Goal: Communication & Community: Answer question/provide support

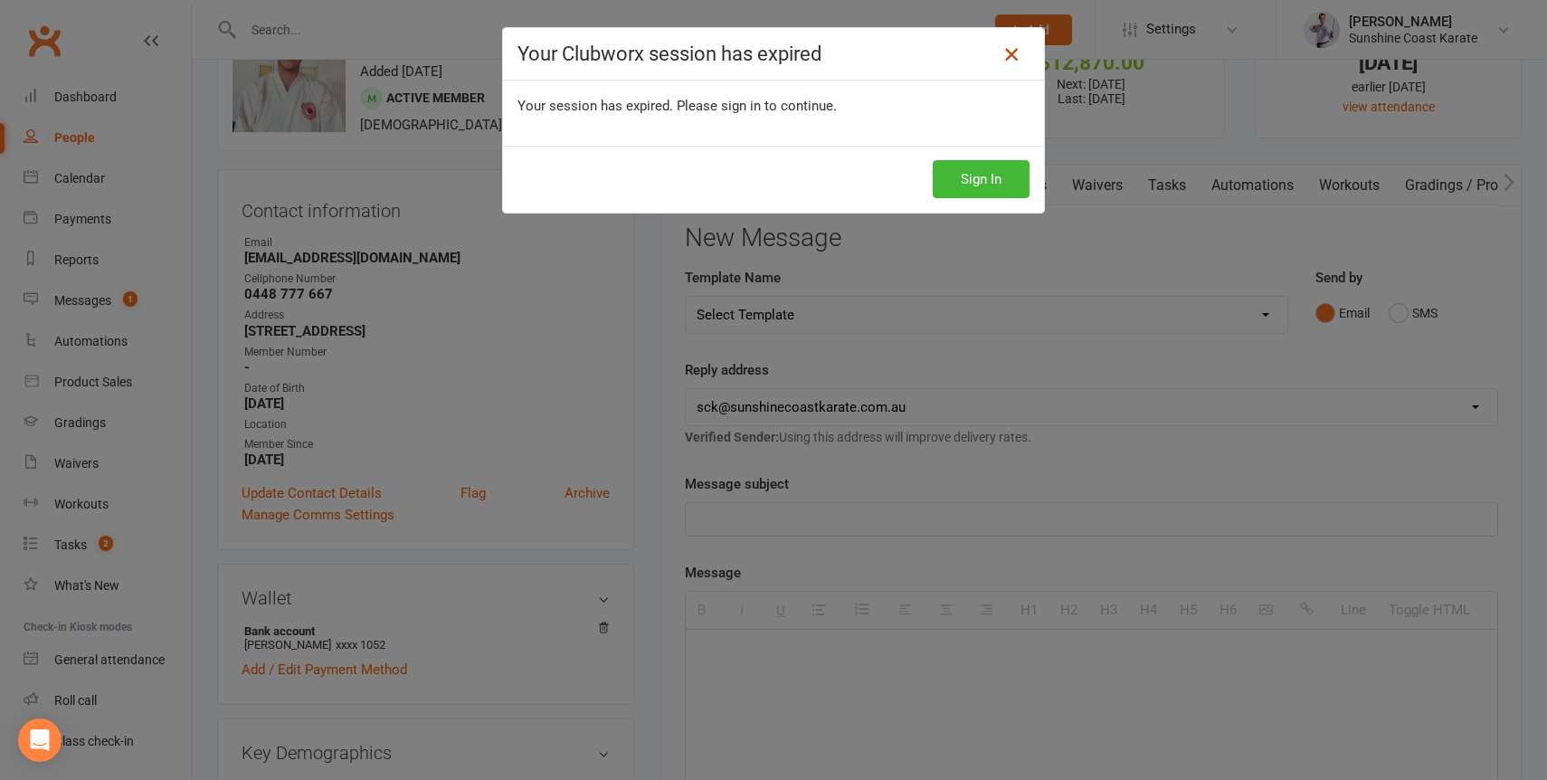
click at [1018, 49] on icon at bounding box center [1011, 54] width 22 height 22
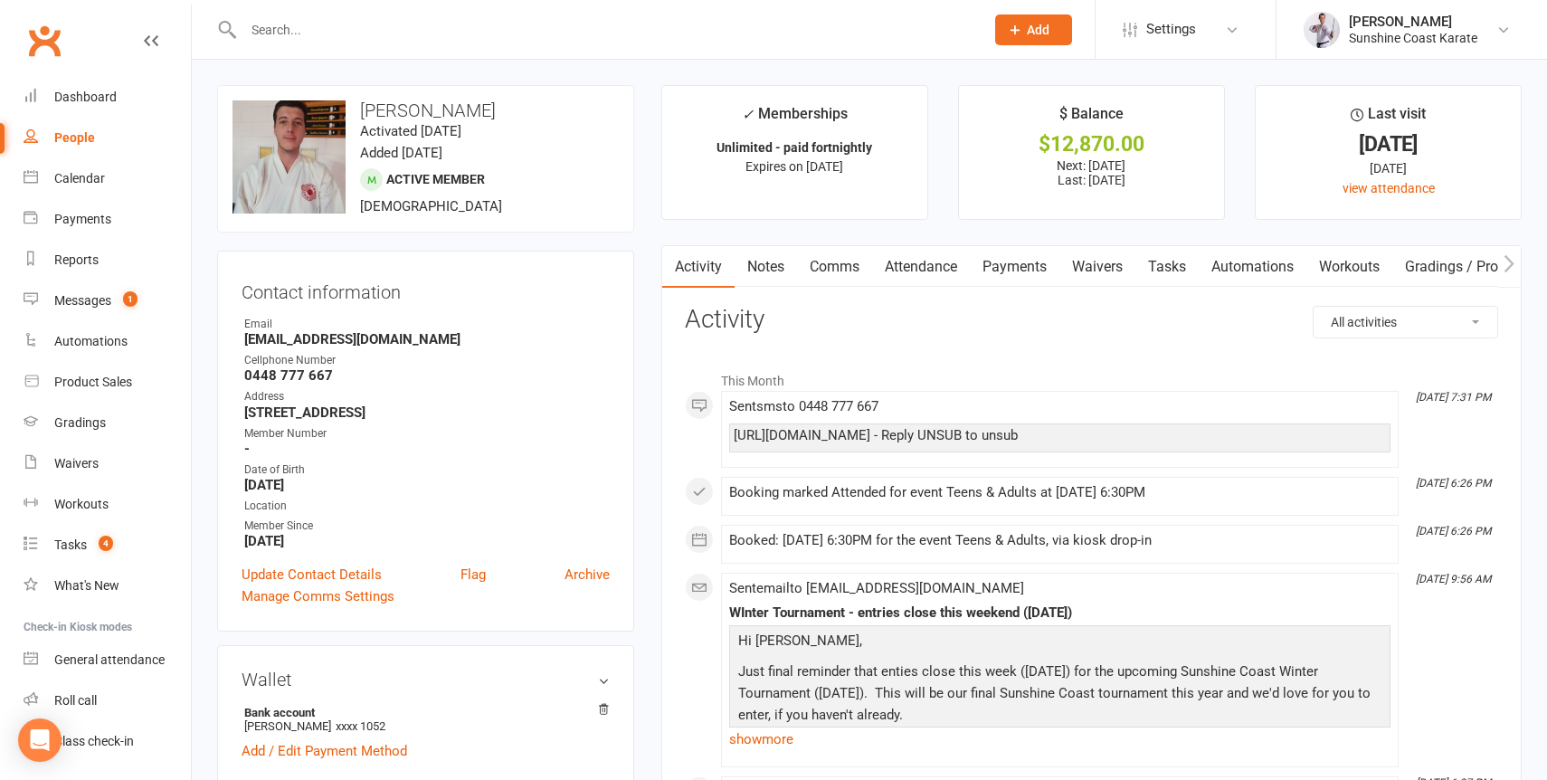
click at [390, 32] on input "text" at bounding box center [604, 29] width 733 height 25
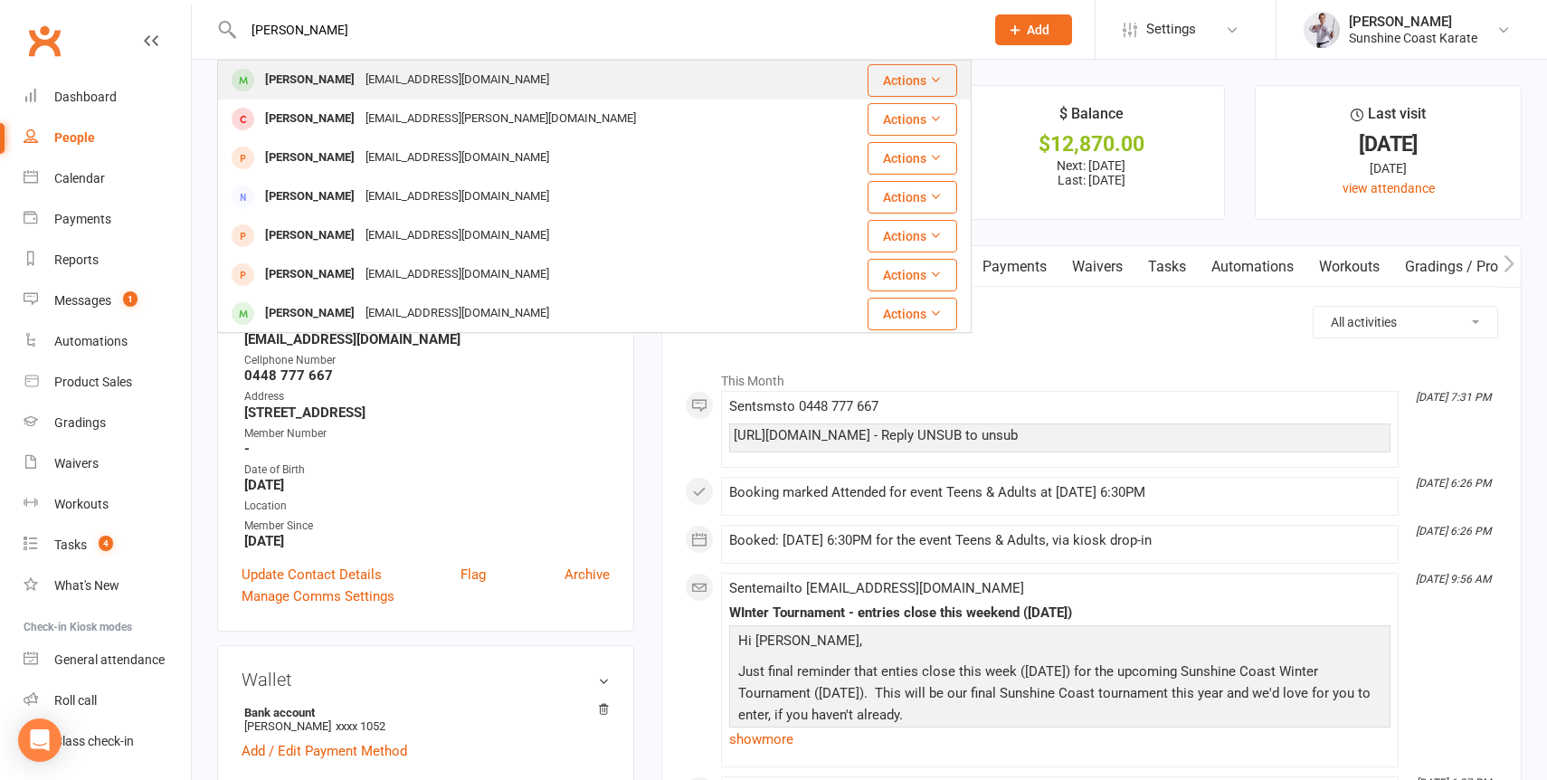
type input "harry lud"
click at [360, 71] on div "sarahgludeke@gmail.com" at bounding box center [457, 80] width 194 height 26
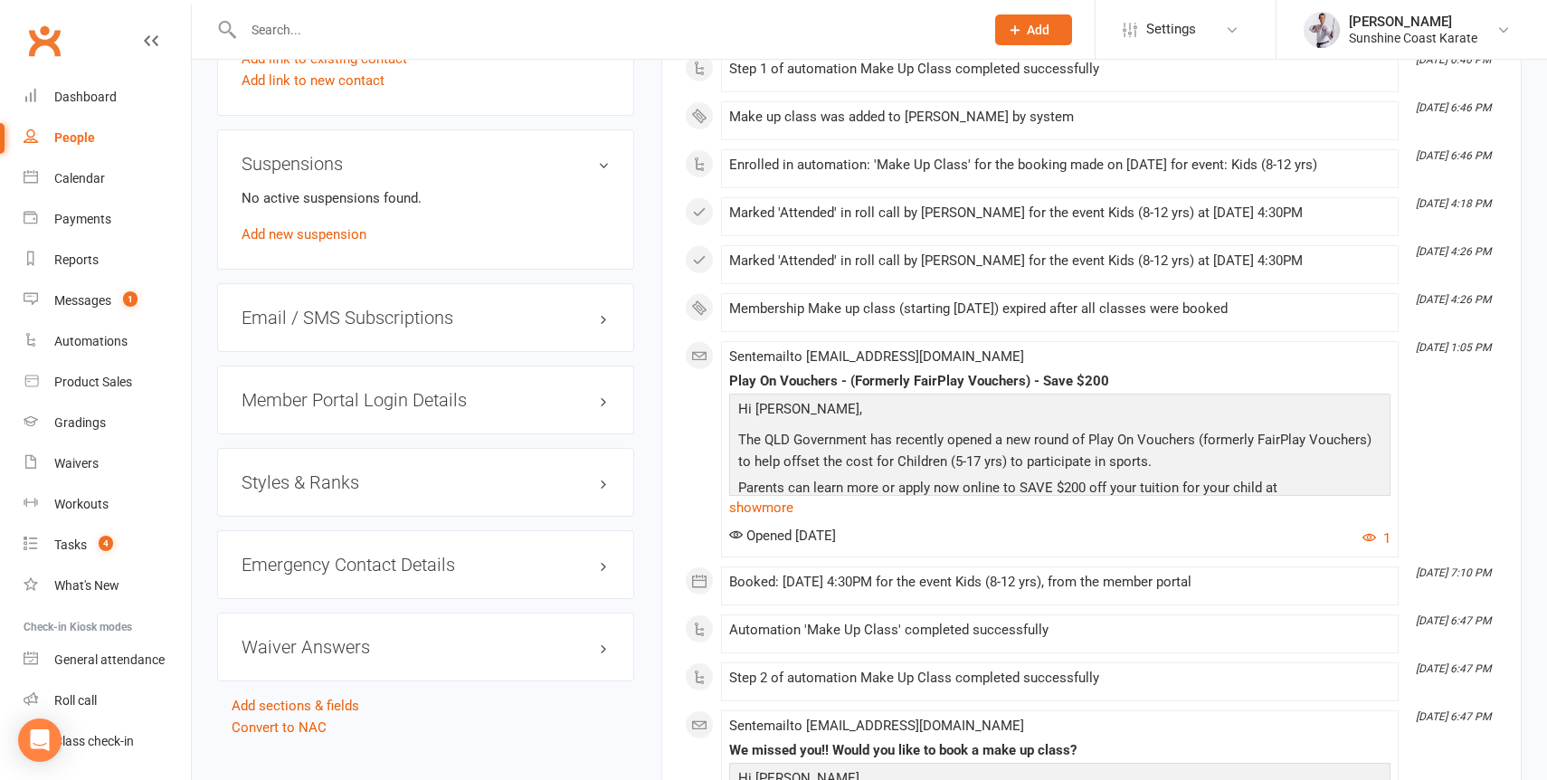
scroll to position [1403, 0]
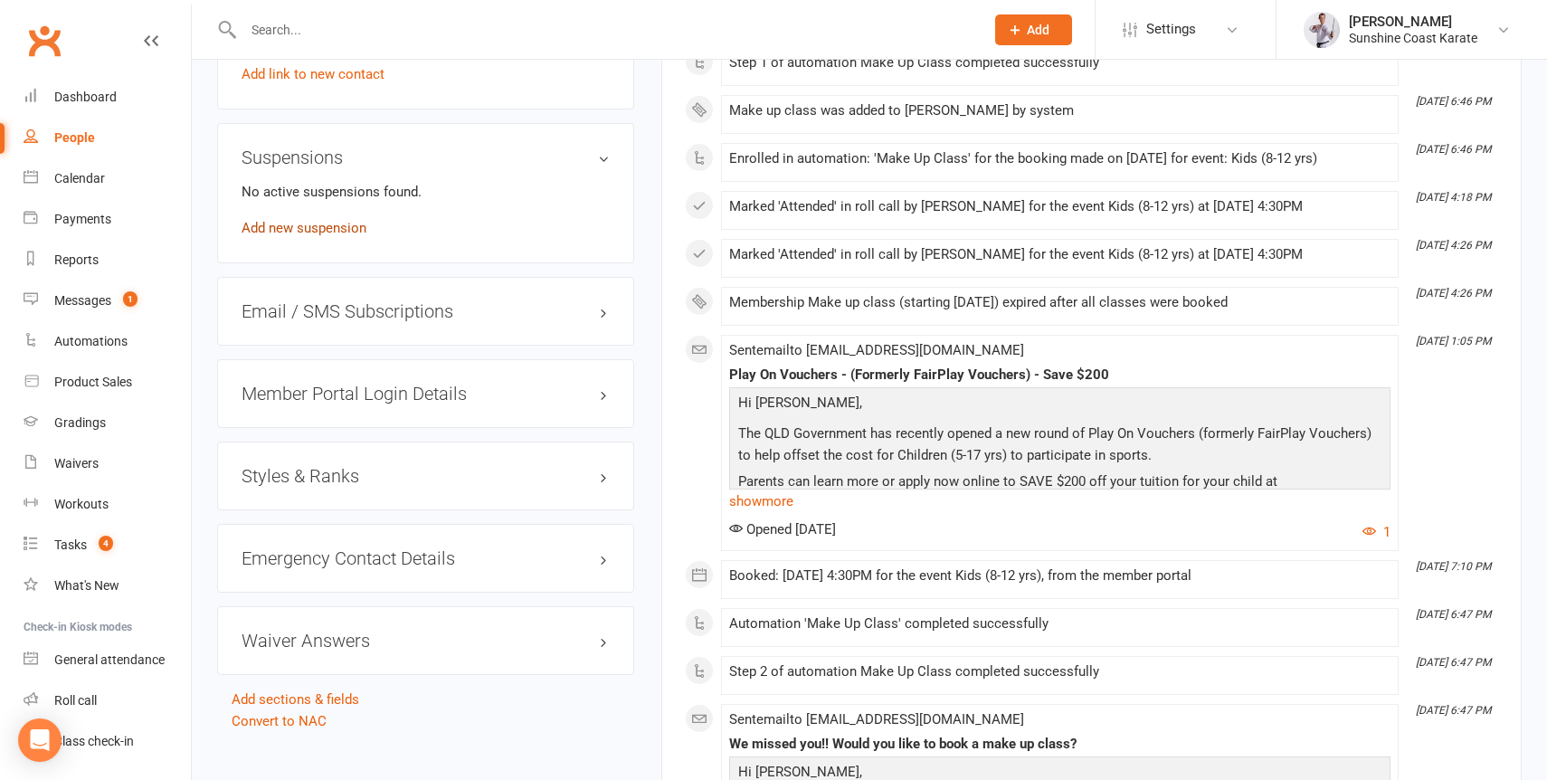
click at [300, 236] on link "Add new suspension" at bounding box center [303, 228] width 125 height 16
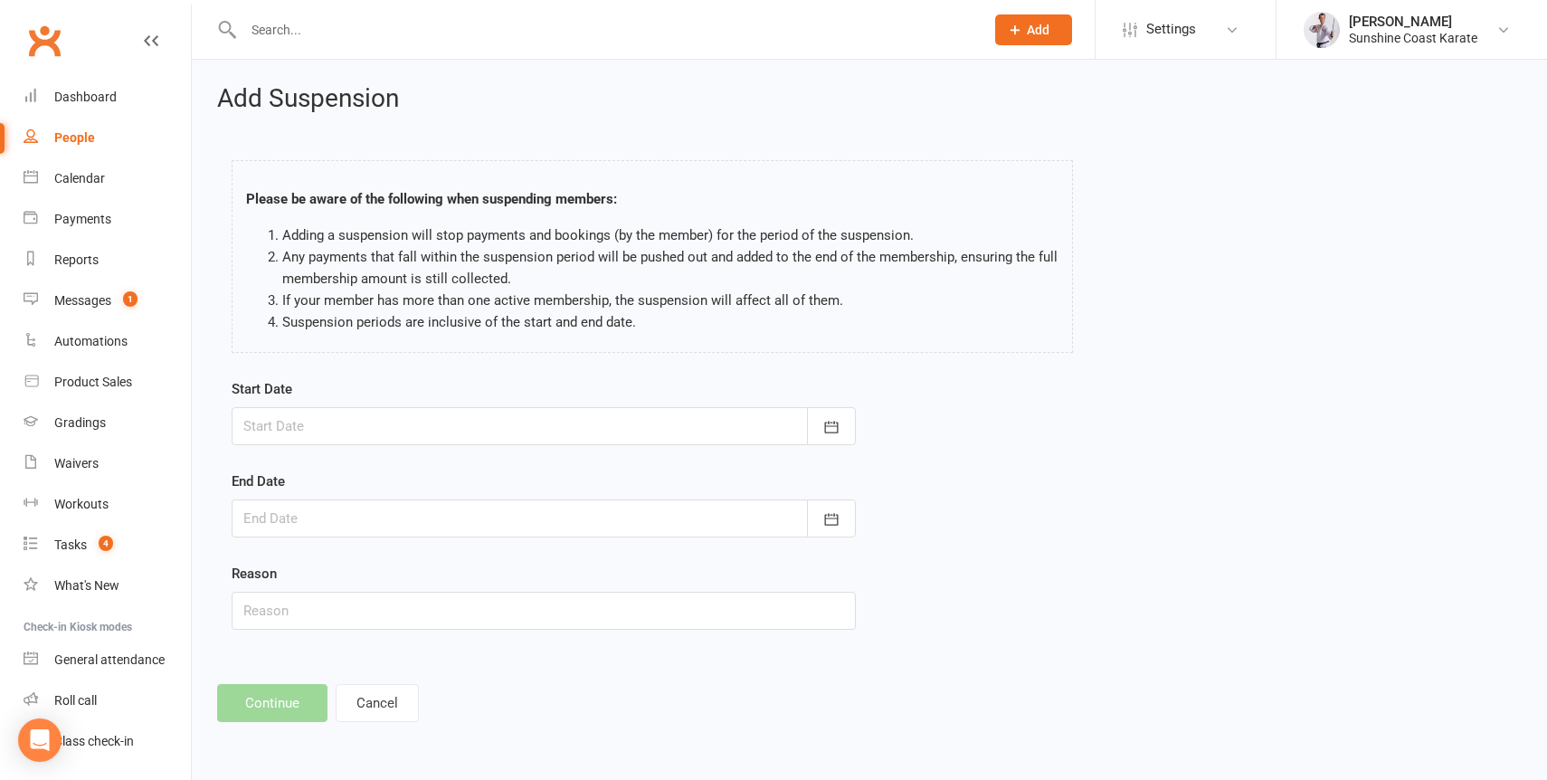
click at [440, 429] on div at bounding box center [544, 426] width 624 height 38
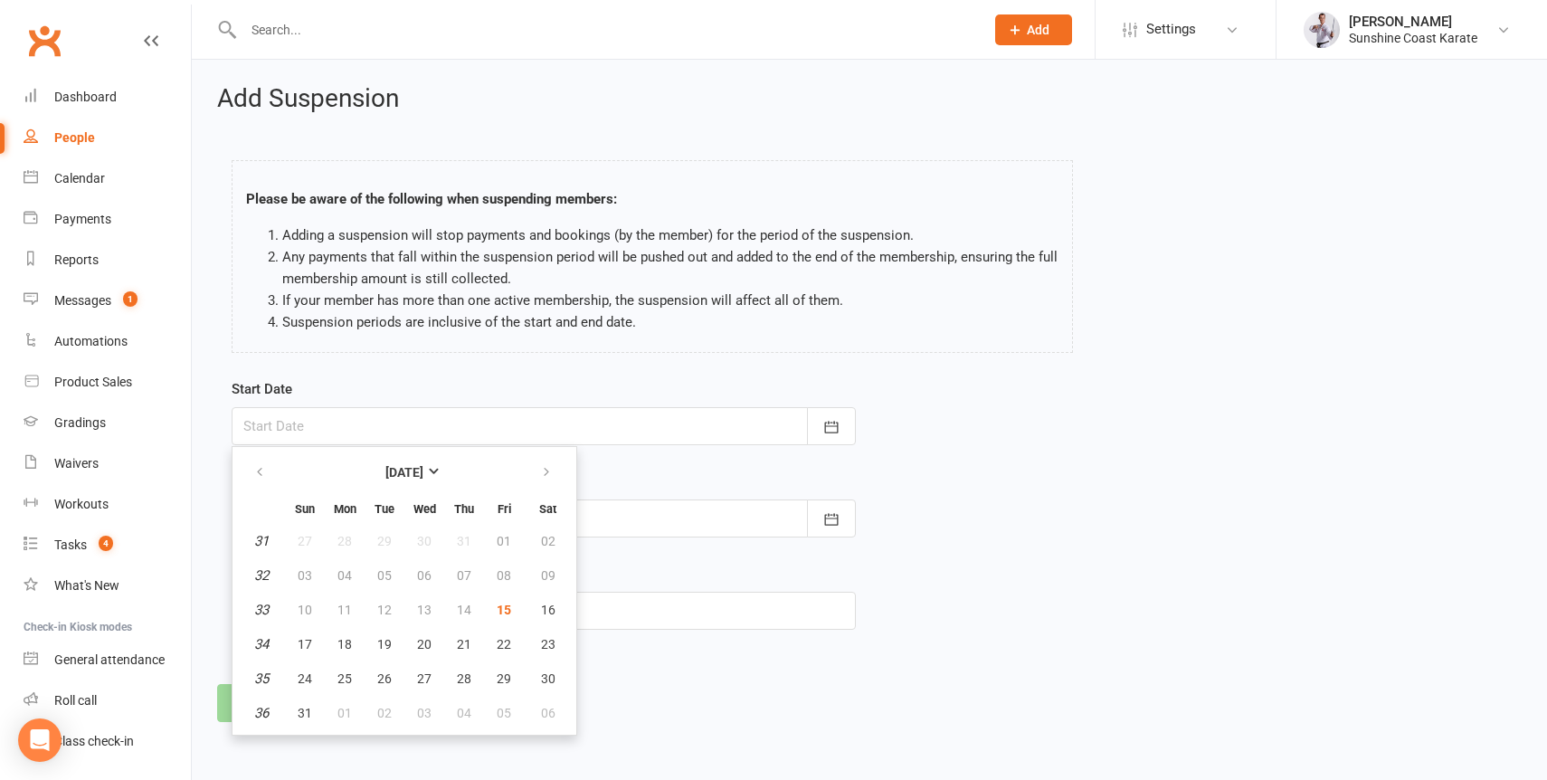
click at [831, 259] on li "Any payments that fall within the suspension period will be pushed out and adde…" at bounding box center [670, 267] width 776 height 43
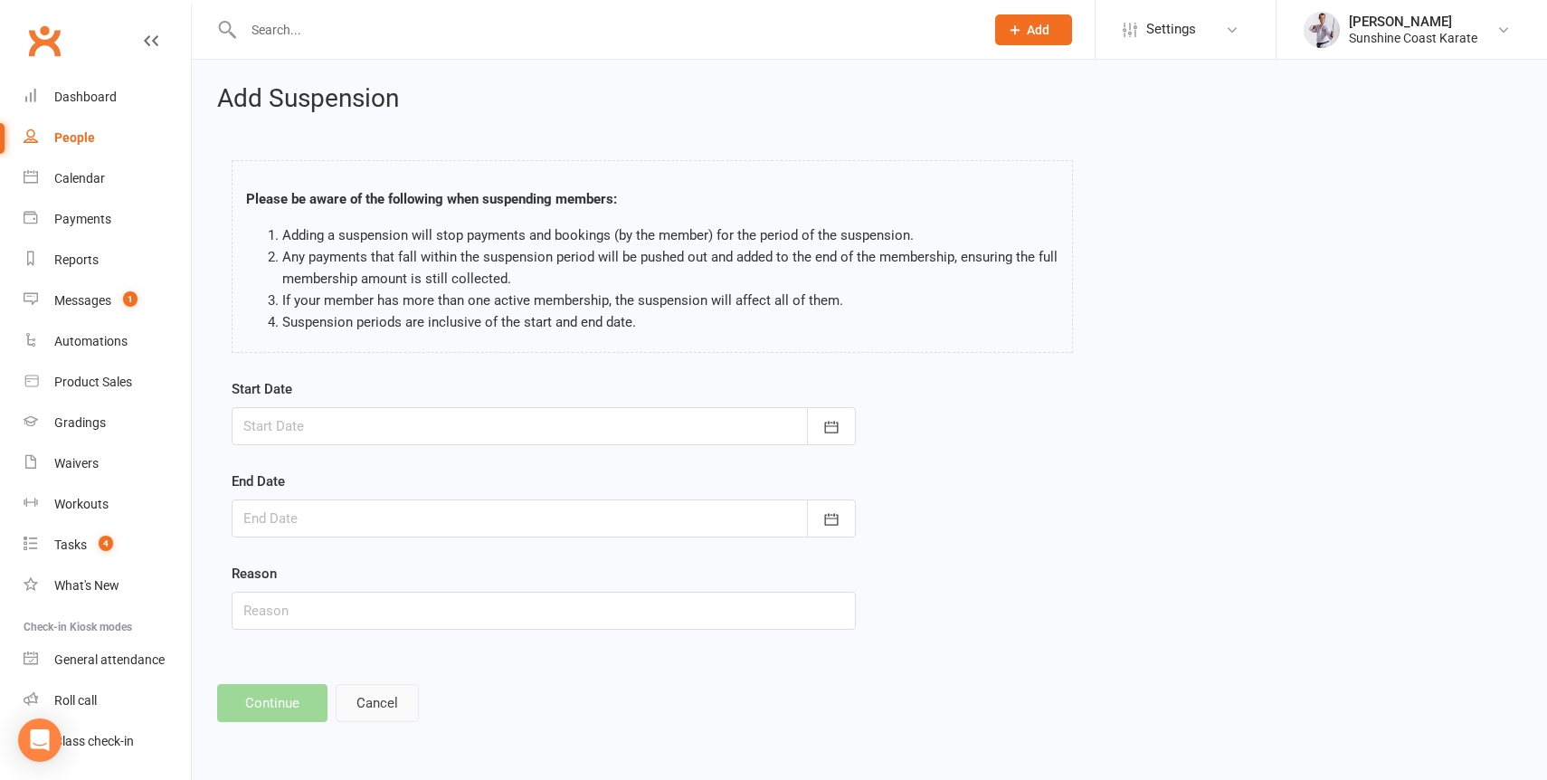
click at [374, 691] on button "Cancel" at bounding box center [377, 703] width 83 height 38
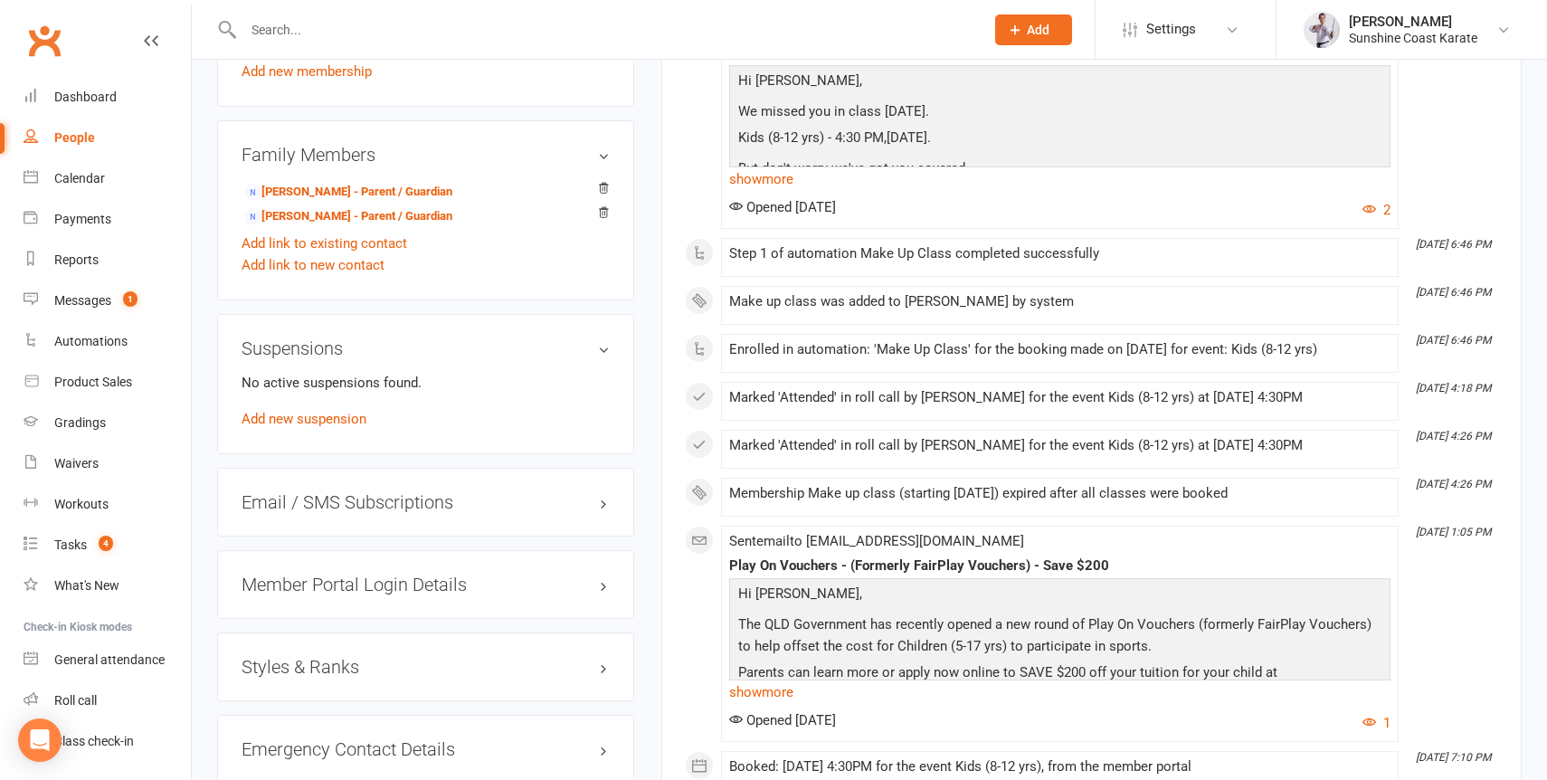
scroll to position [1175, 0]
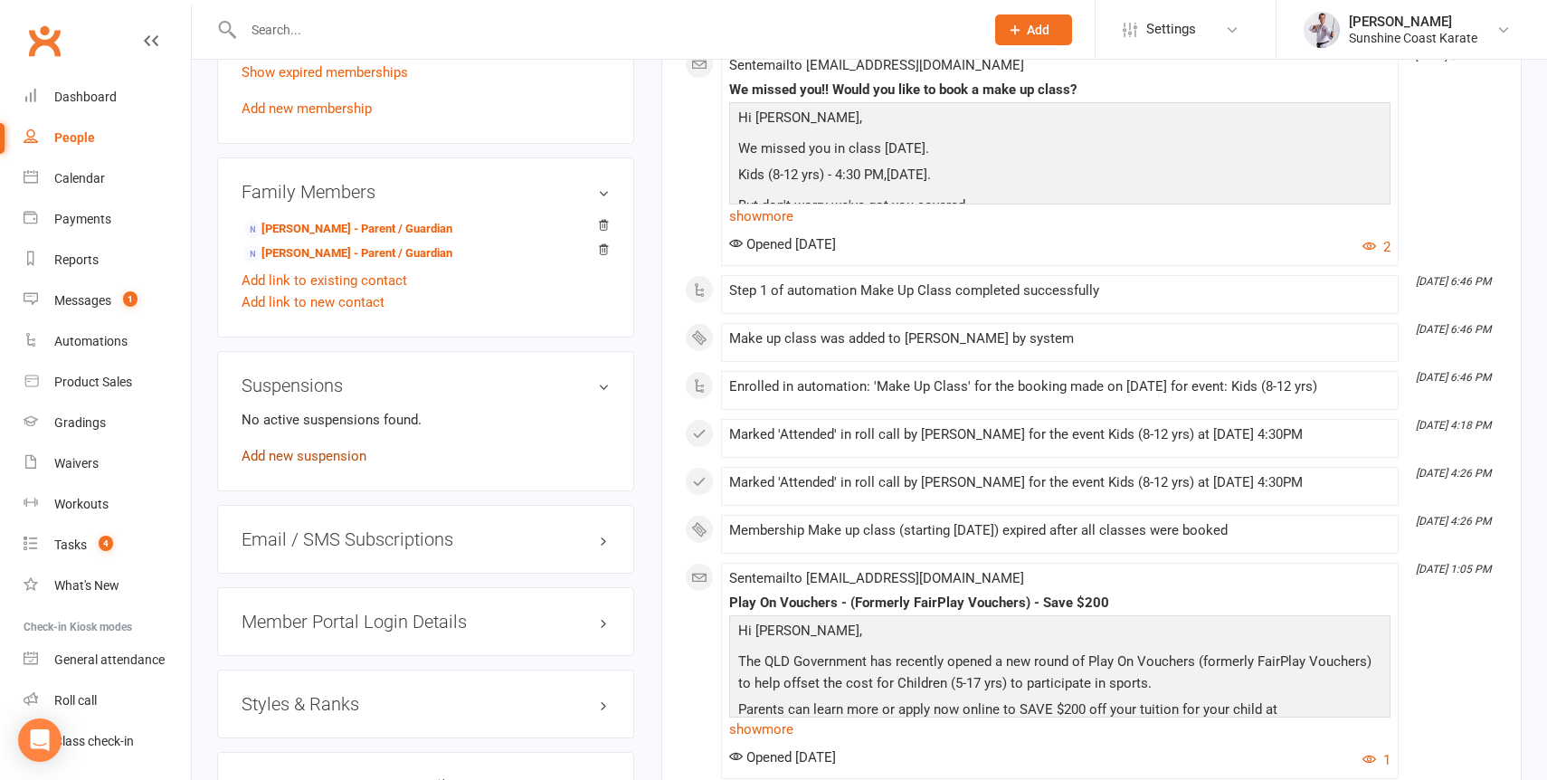
click at [297, 464] on link "Add new suspension" at bounding box center [303, 456] width 125 height 16
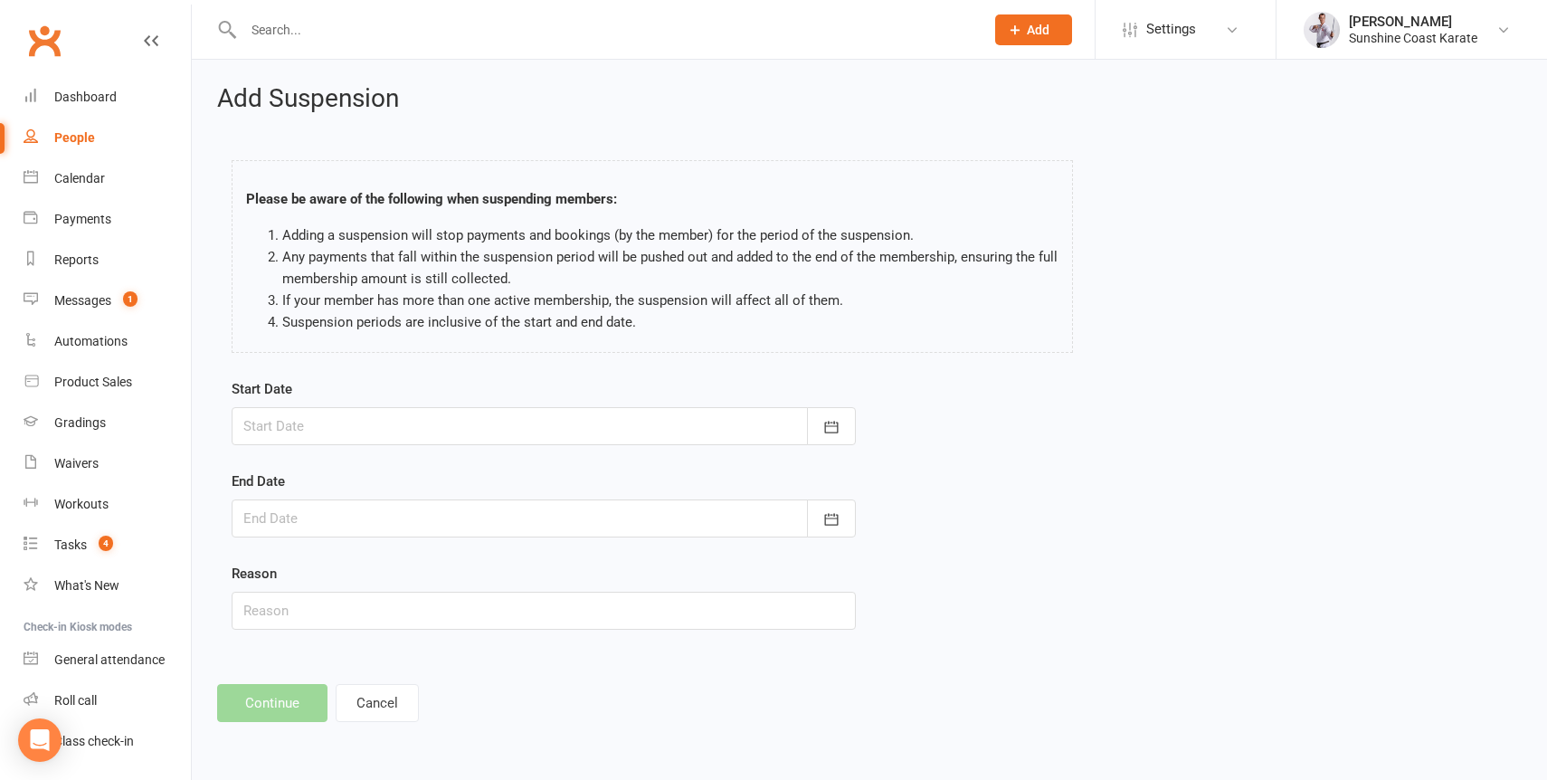
click at [395, 429] on div at bounding box center [544, 426] width 624 height 38
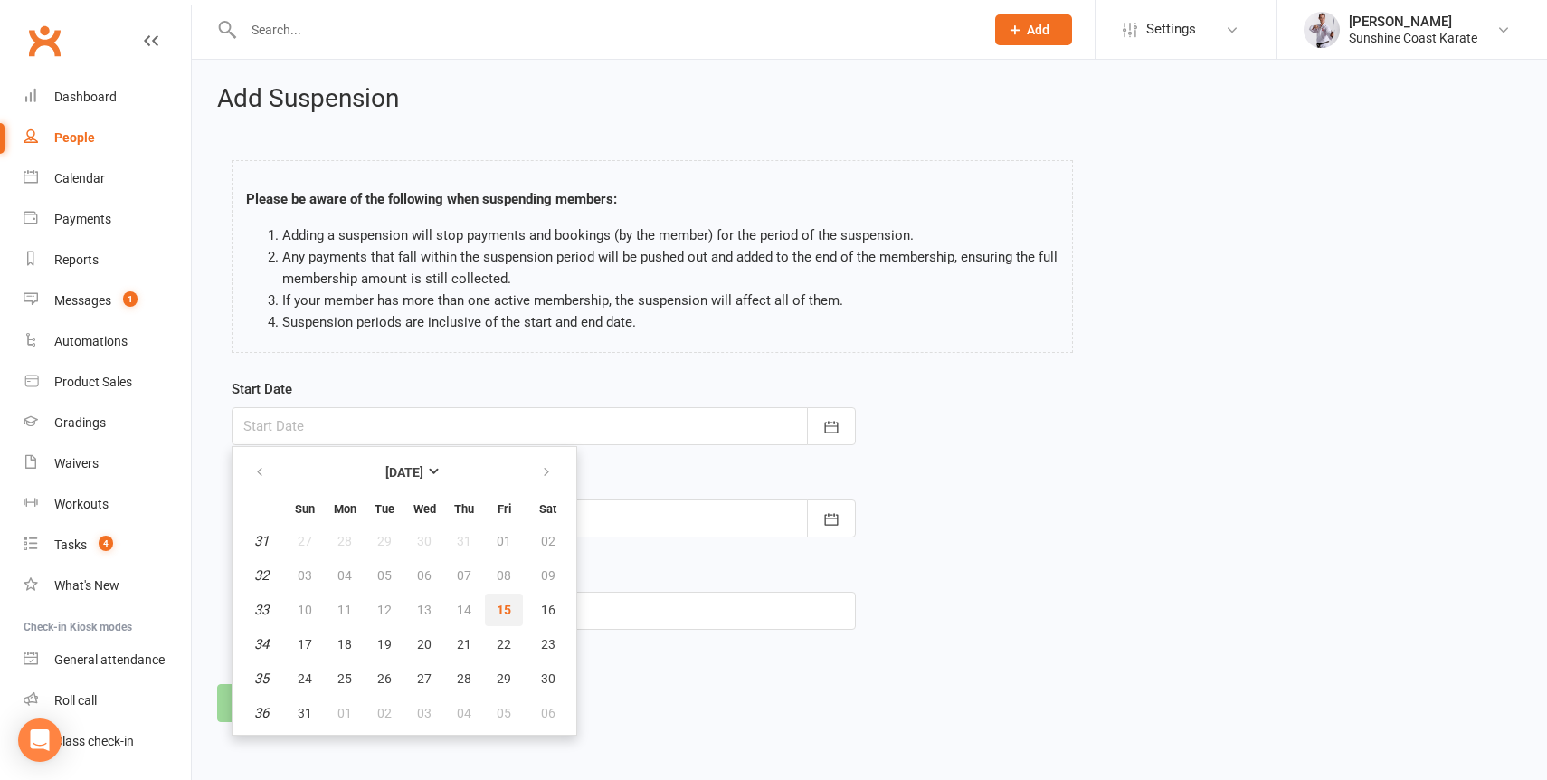
click at [504, 605] on span "15" at bounding box center [504, 609] width 14 height 14
type input "15 Aug 2025"
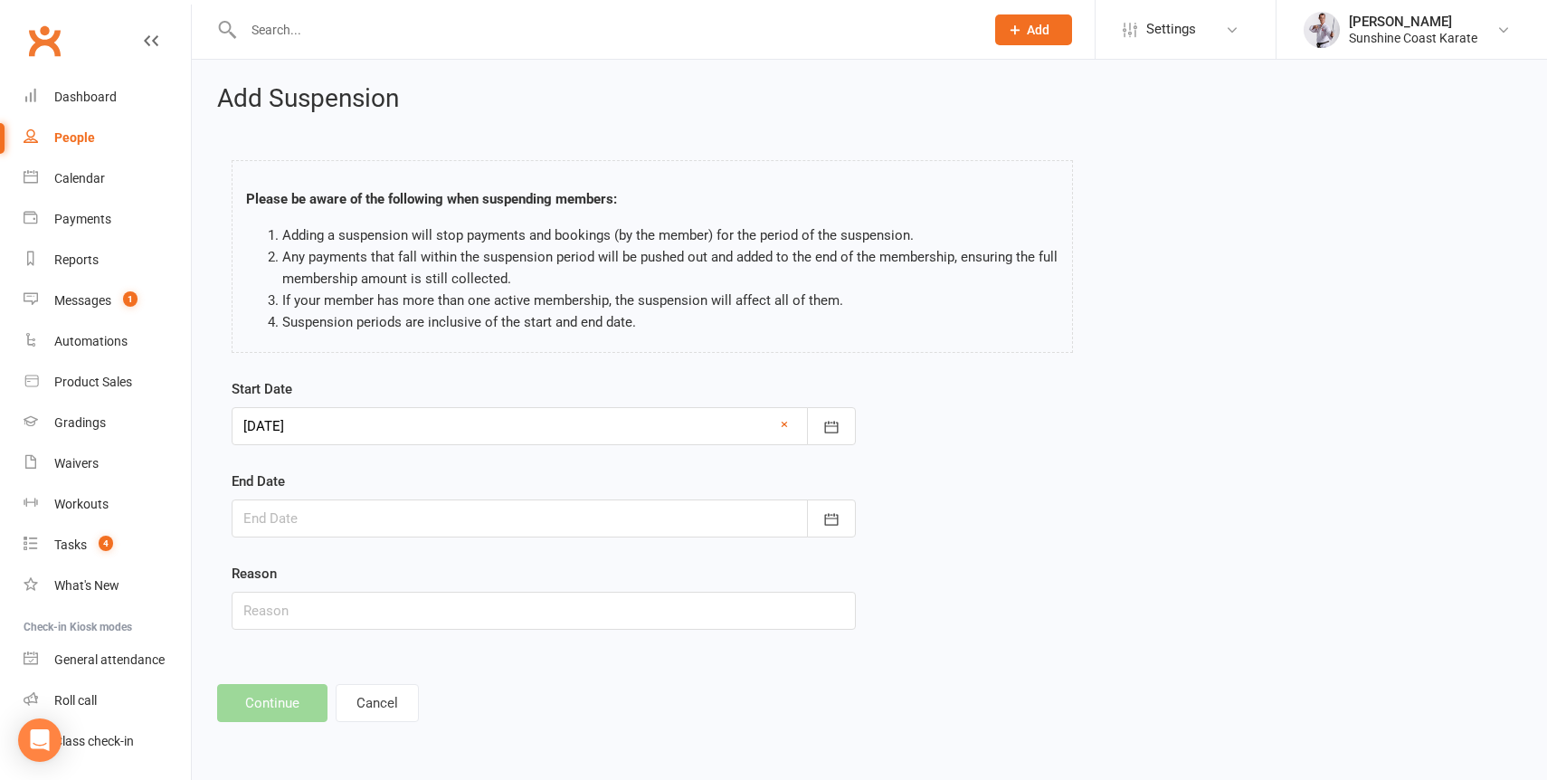
click at [386, 524] on div at bounding box center [544, 518] width 624 height 38
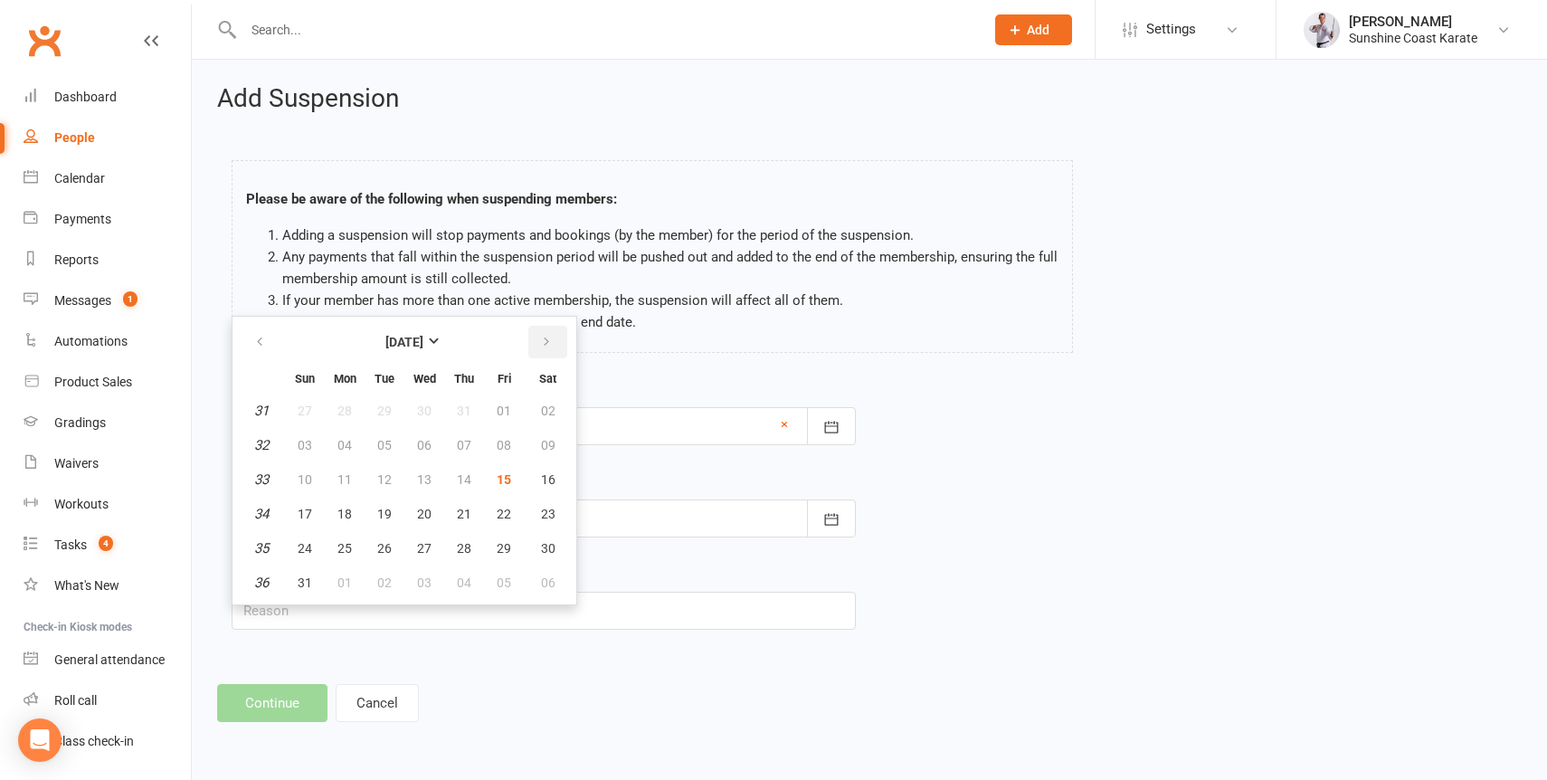
click at [548, 342] on icon "button" at bounding box center [546, 342] width 13 height 14
click at [296, 512] on button "21" at bounding box center [305, 513] width 38 height 33
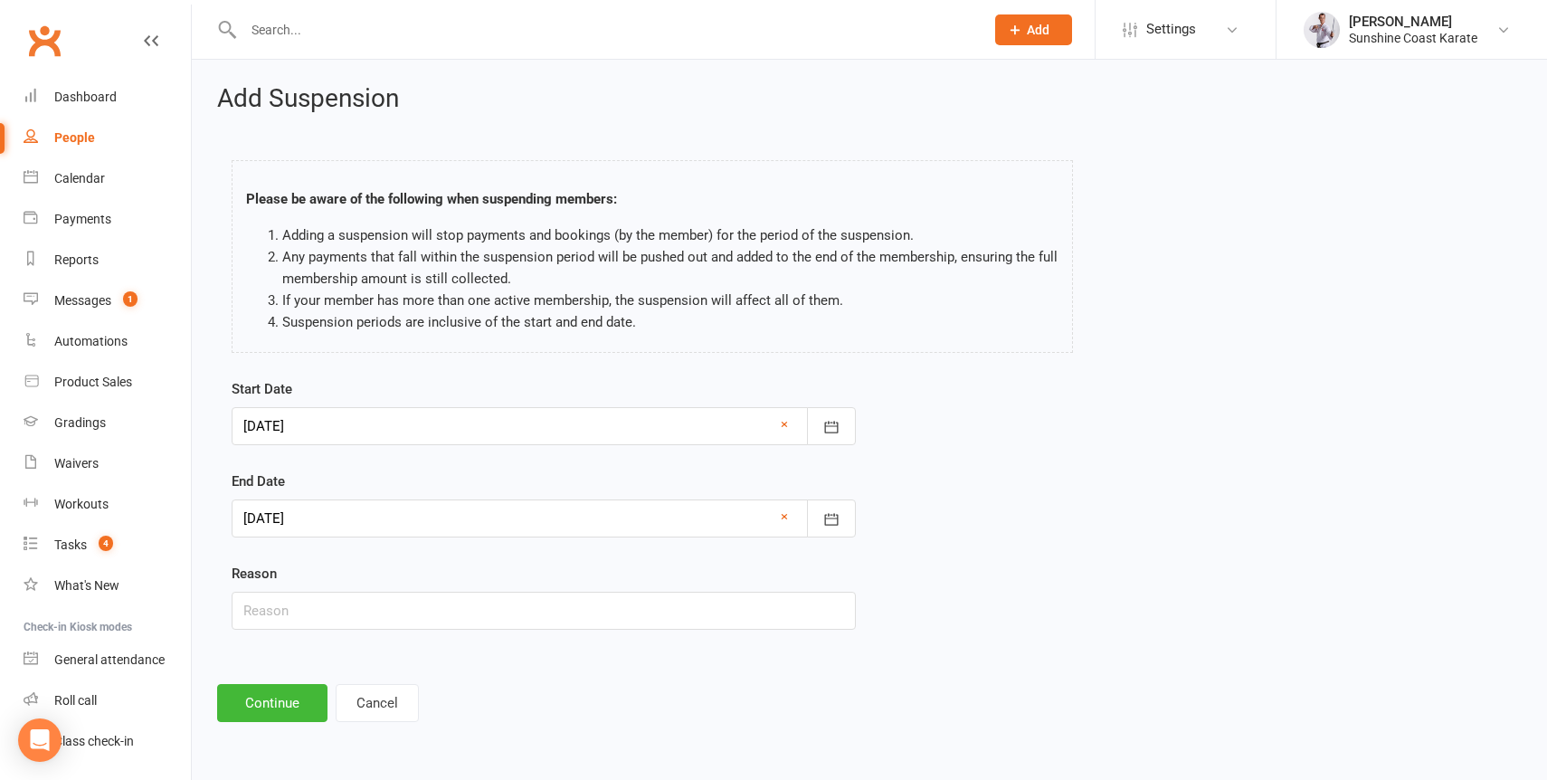
click at [477, 519] on div at bounding box center [544, 518] width 624 height 38
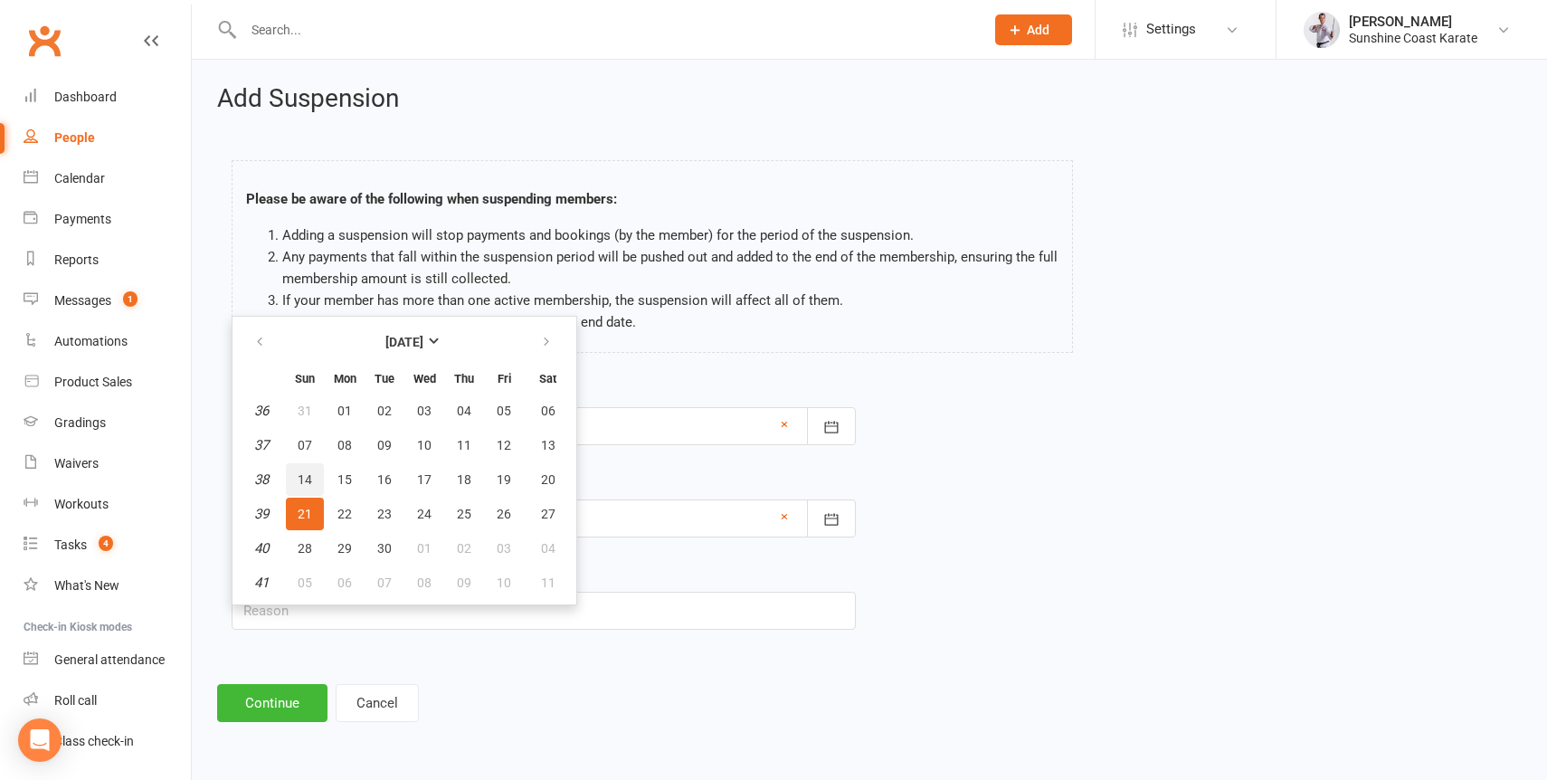
click at [307, 472] on span "14" at bounding box center [305, 479] width 14 height 14
type input "14 Sep 2025"
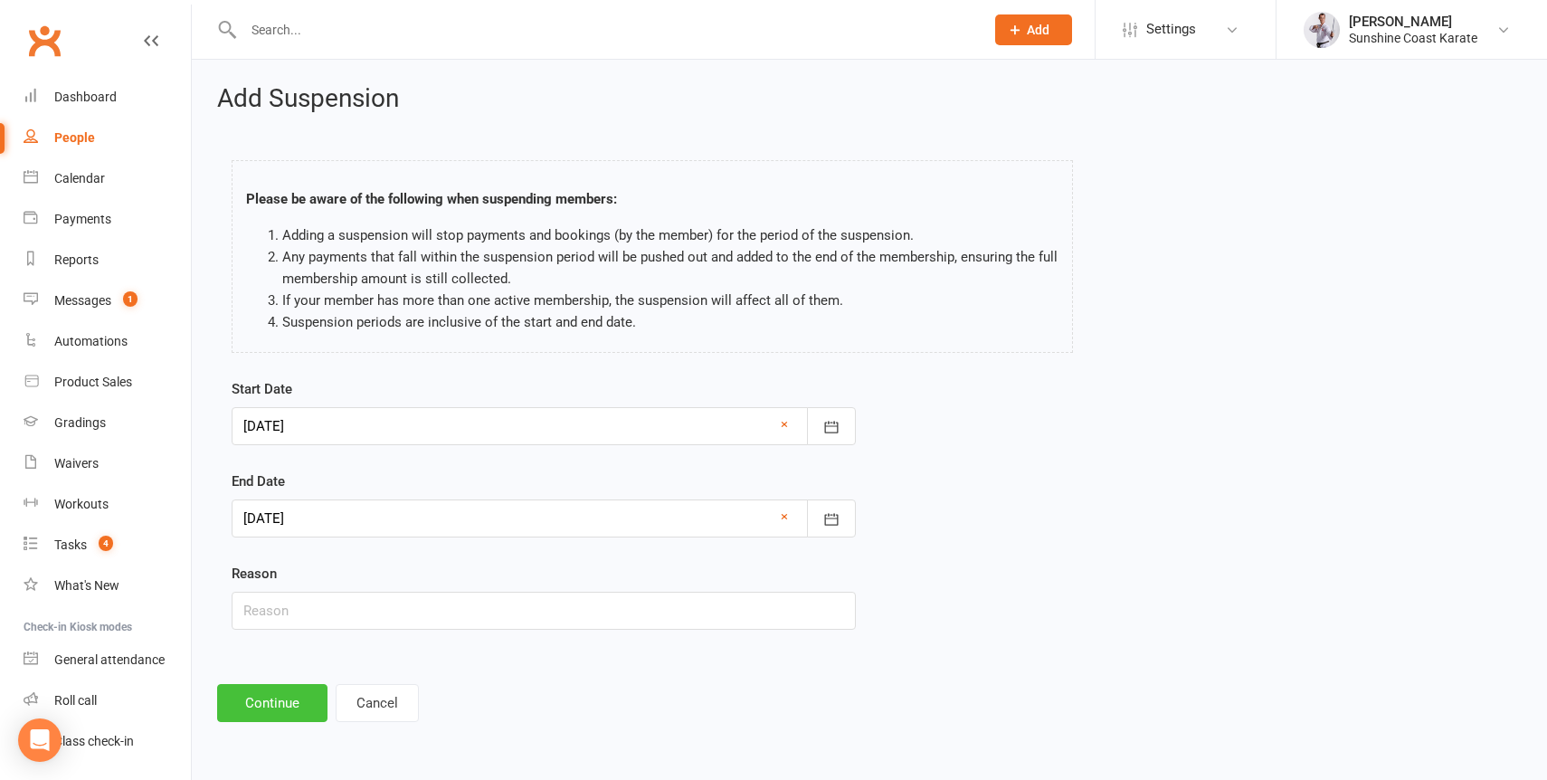
click at [256, 697] on button "Continue" at bounding box center [272, 703] width 110 height 38
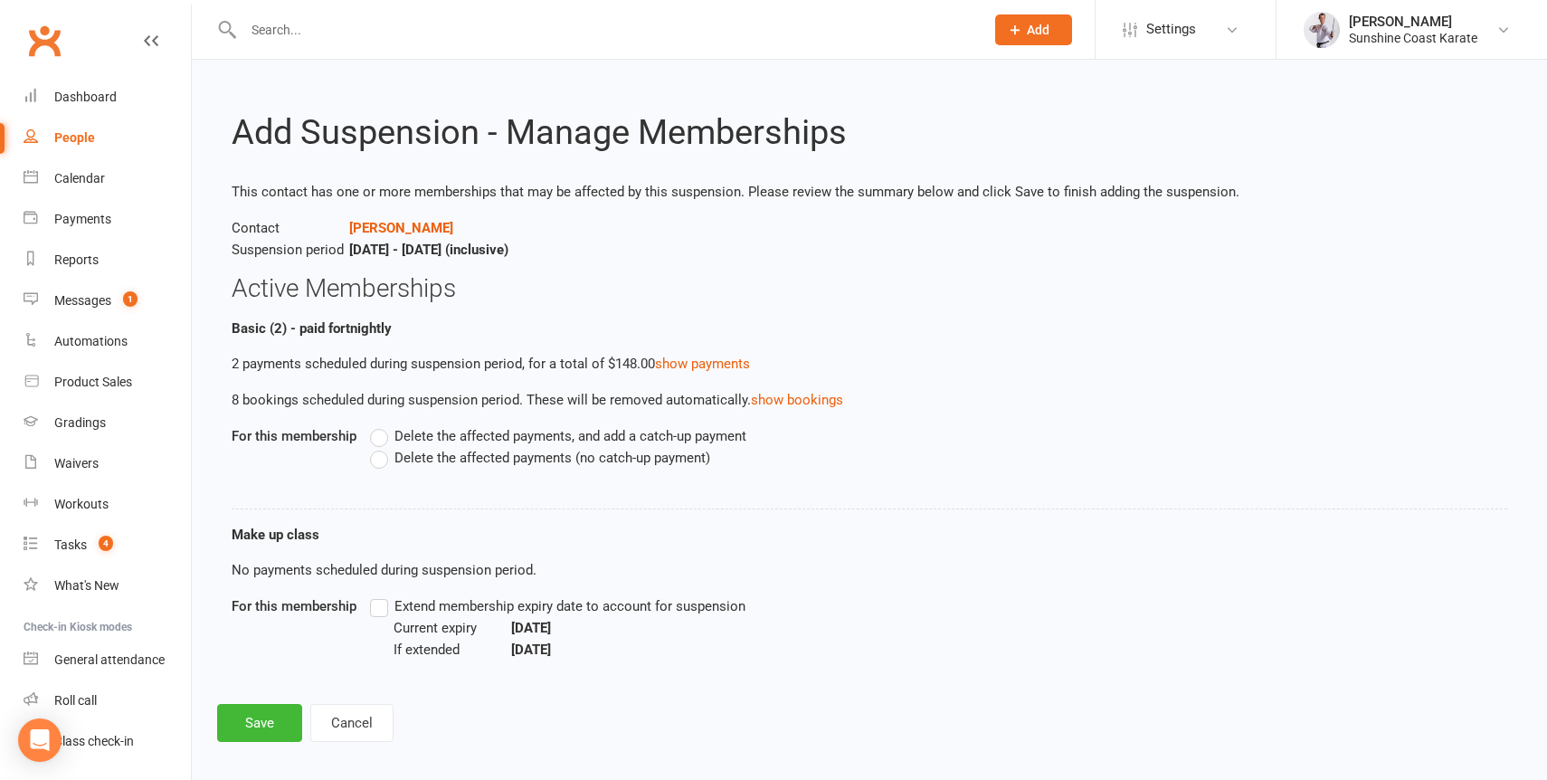
click at [381, 465] on label "Delete the affected payments (no catch-up payment)" at bounding box center [540, 458] width 340 height 22
click at [381, 447] on input "Delete the affected payments (no catch-up payment)" at bounding box center [376, 447] width 12 height 0
click at [374, 610] on label "Extend membership expiry date to account for suspension" at bounding box center [557, 606] width 375 height 22
click at [374, 595] on input "Extend membership expiry date to account for suspension" at bounding box center [376, 595] width 12 height 0
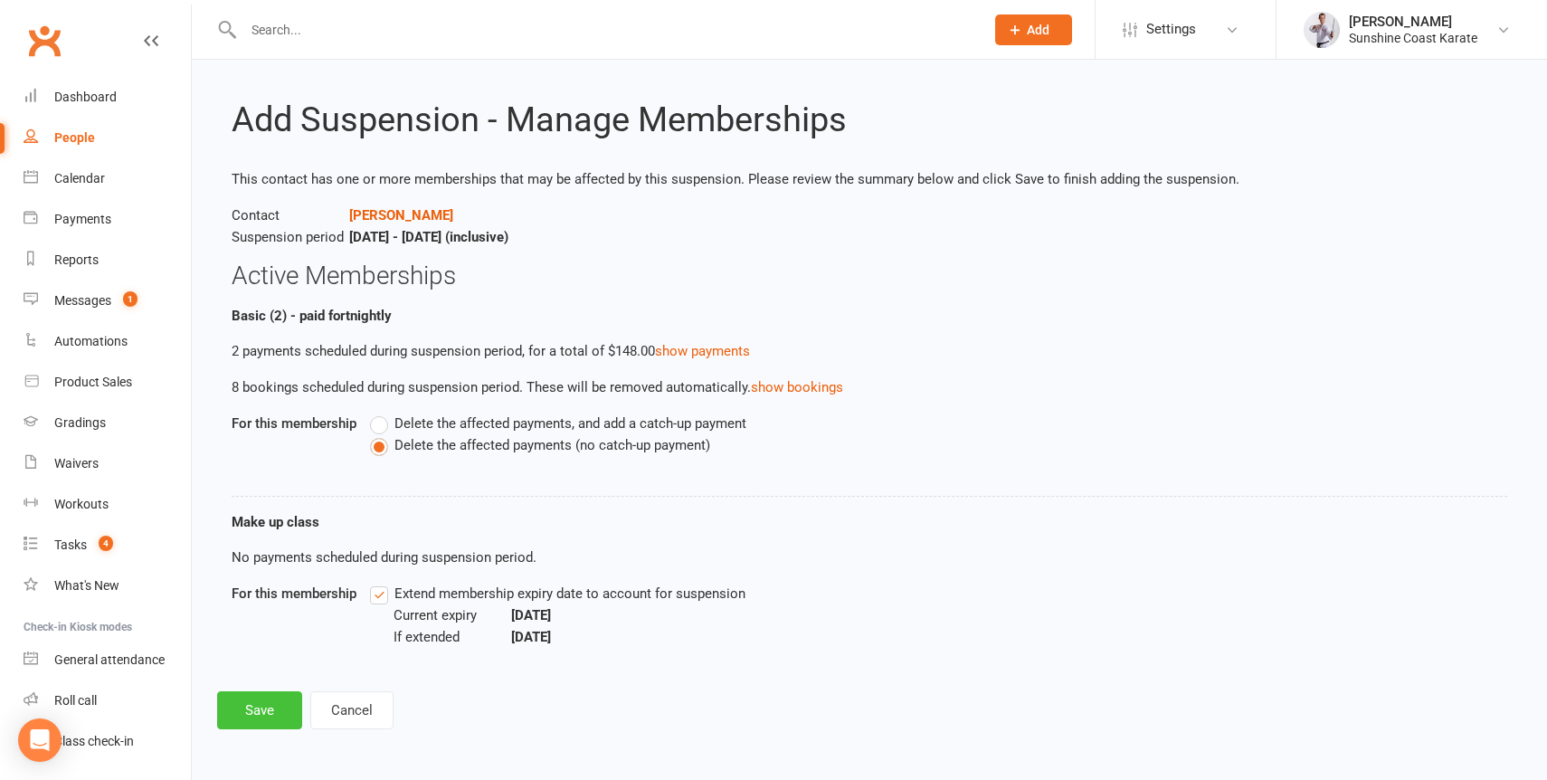
click at [242, 698] on button "Save" at bounding box center [259, 710] width 85 height 38
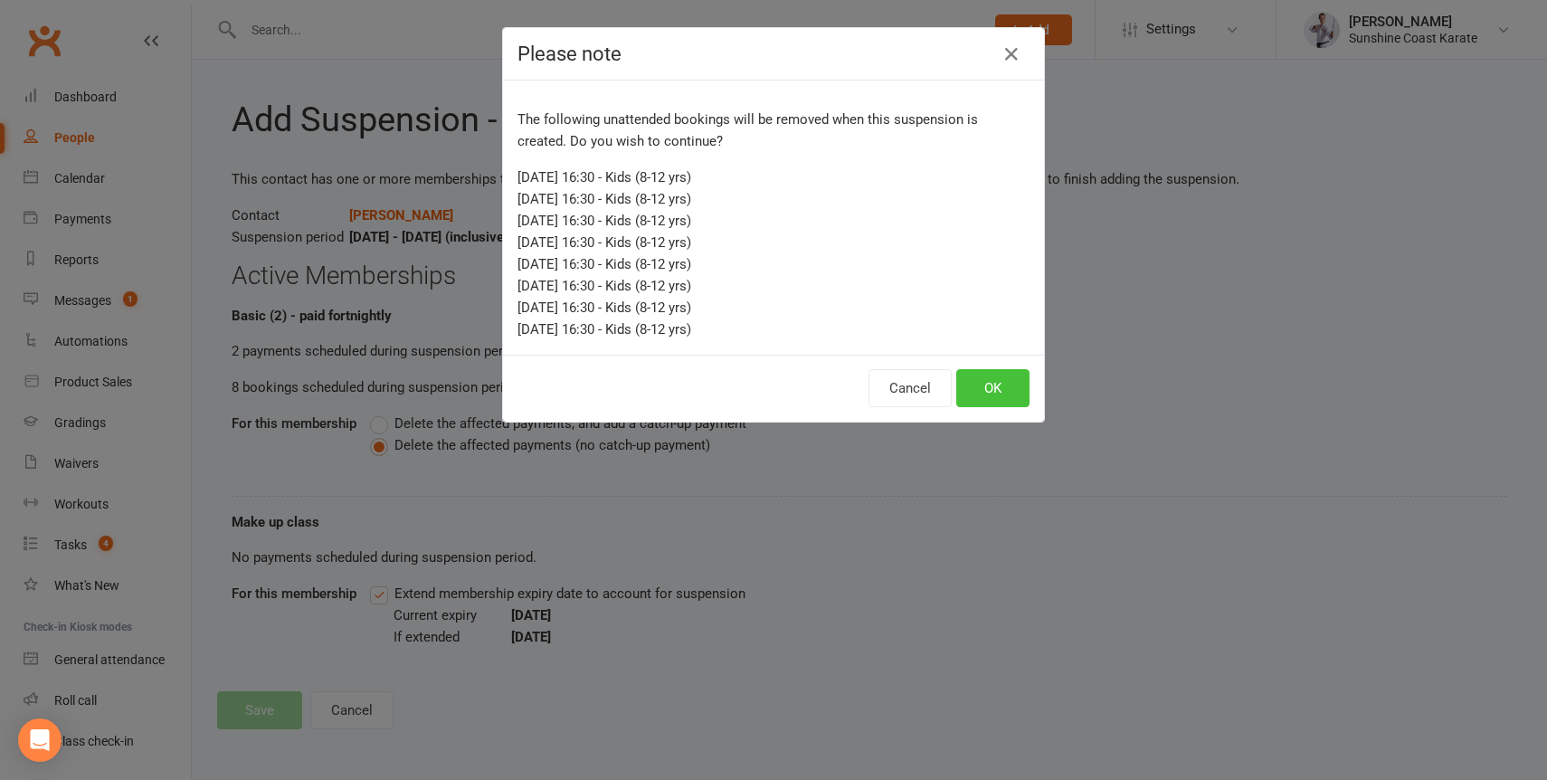
click at [977, 376] on button "OK" at bounding box center [992, 388] width 73 height 38
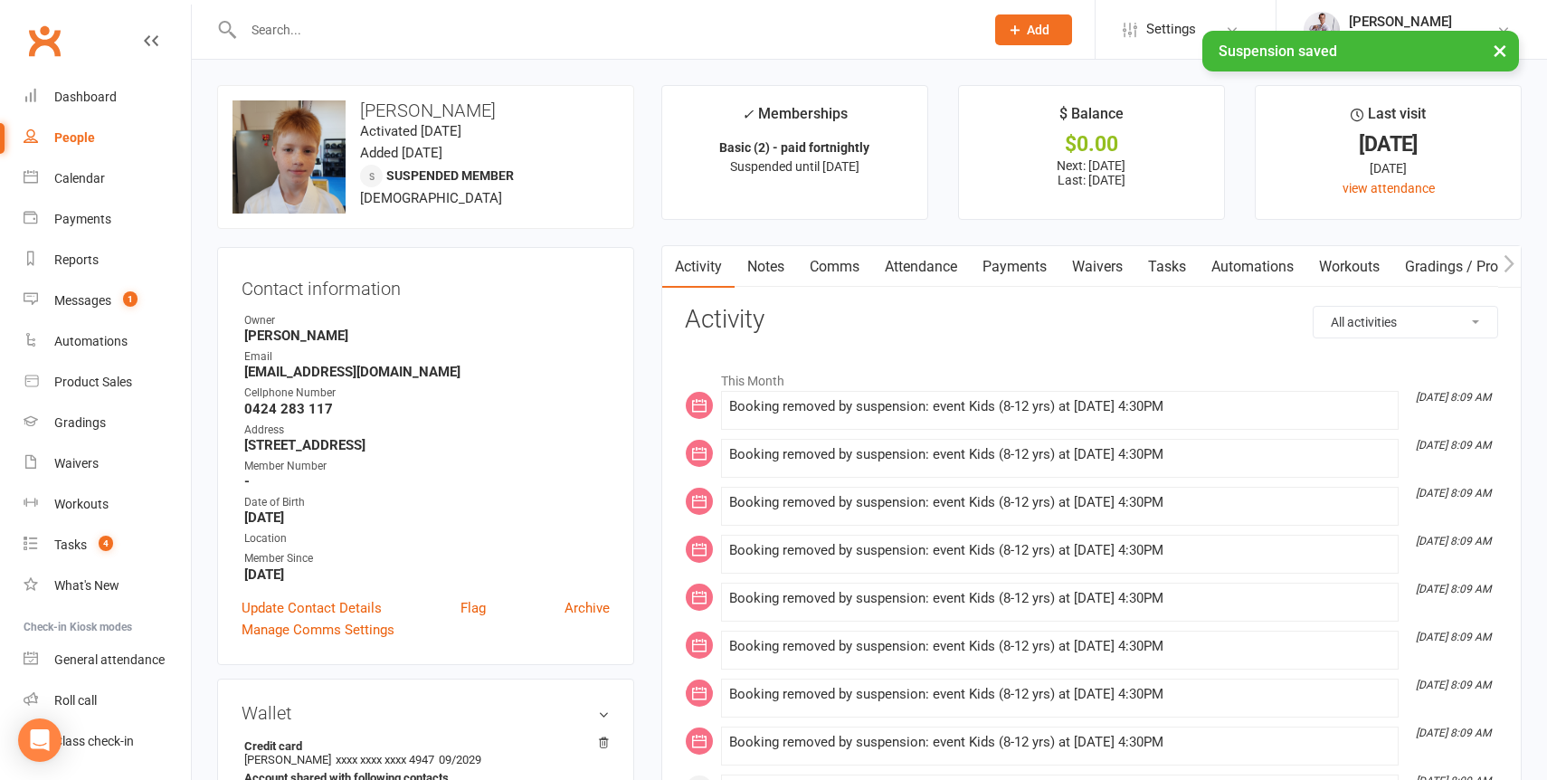
click at [1017, 259] on link "Payments" at bounding box center [1015, 267] width 90 height 42
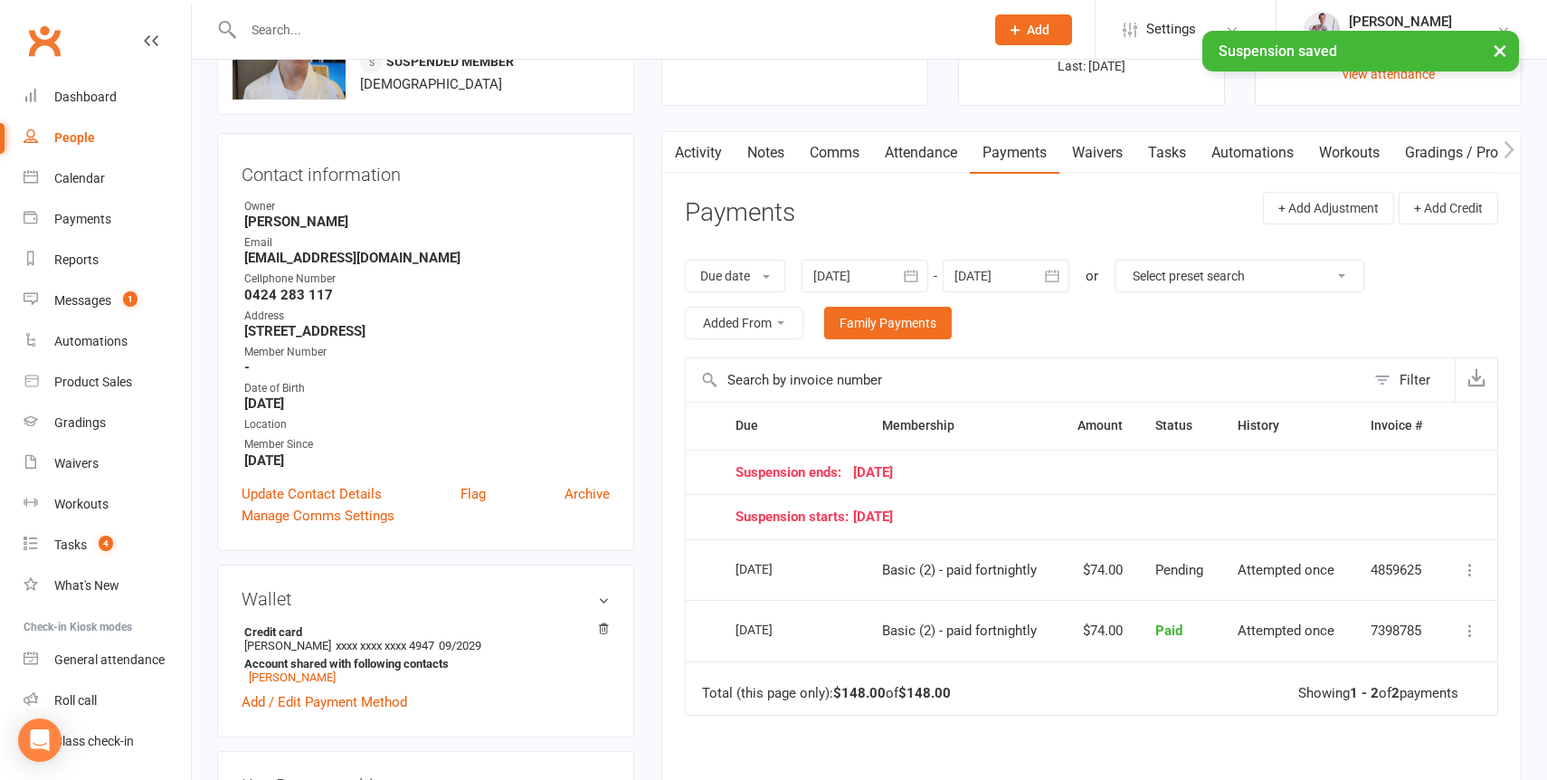
scroll to position [128, 0]
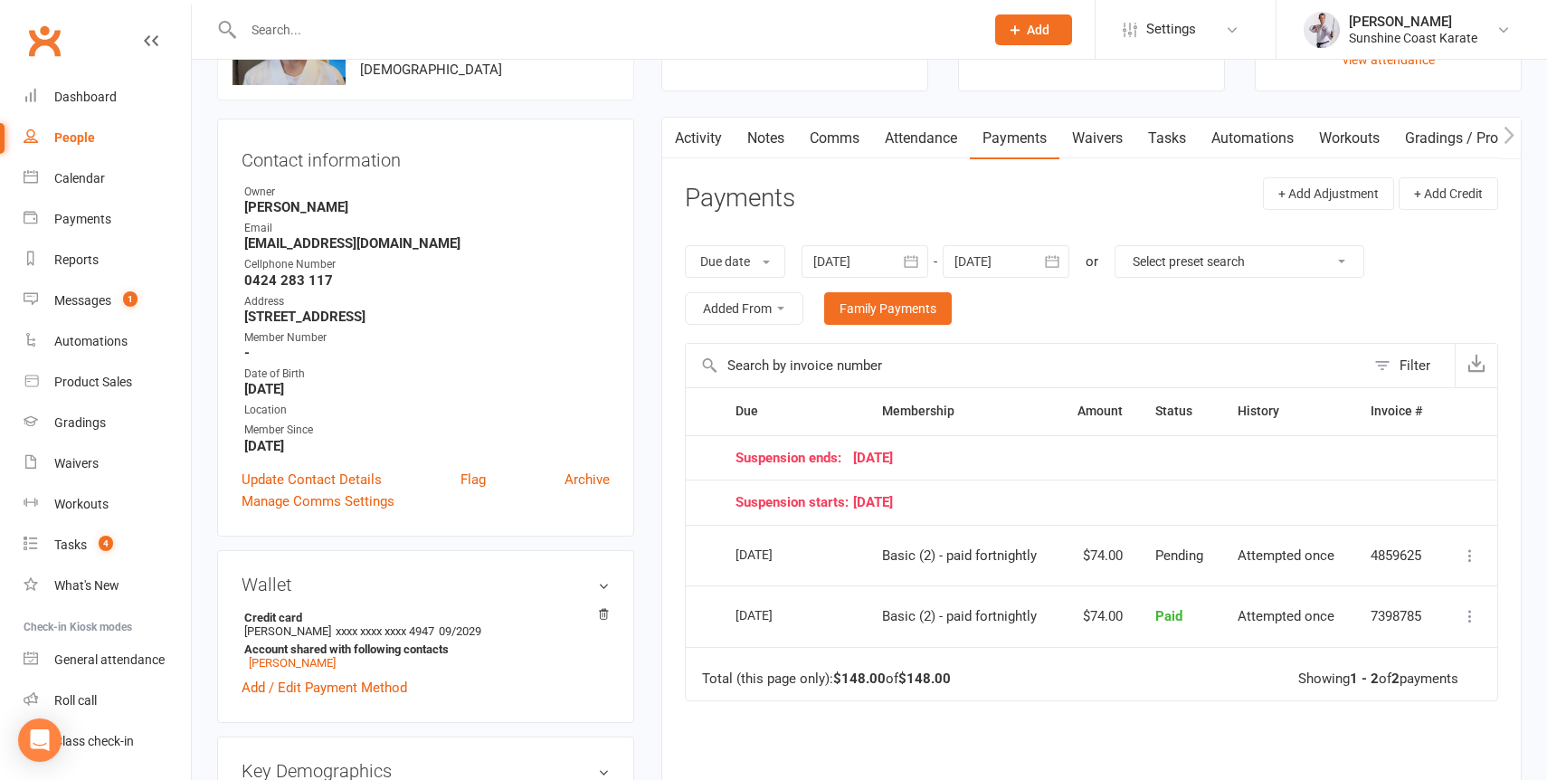
click at [984, 262] on div at bounding box center [1005, 261] width 127 height 33
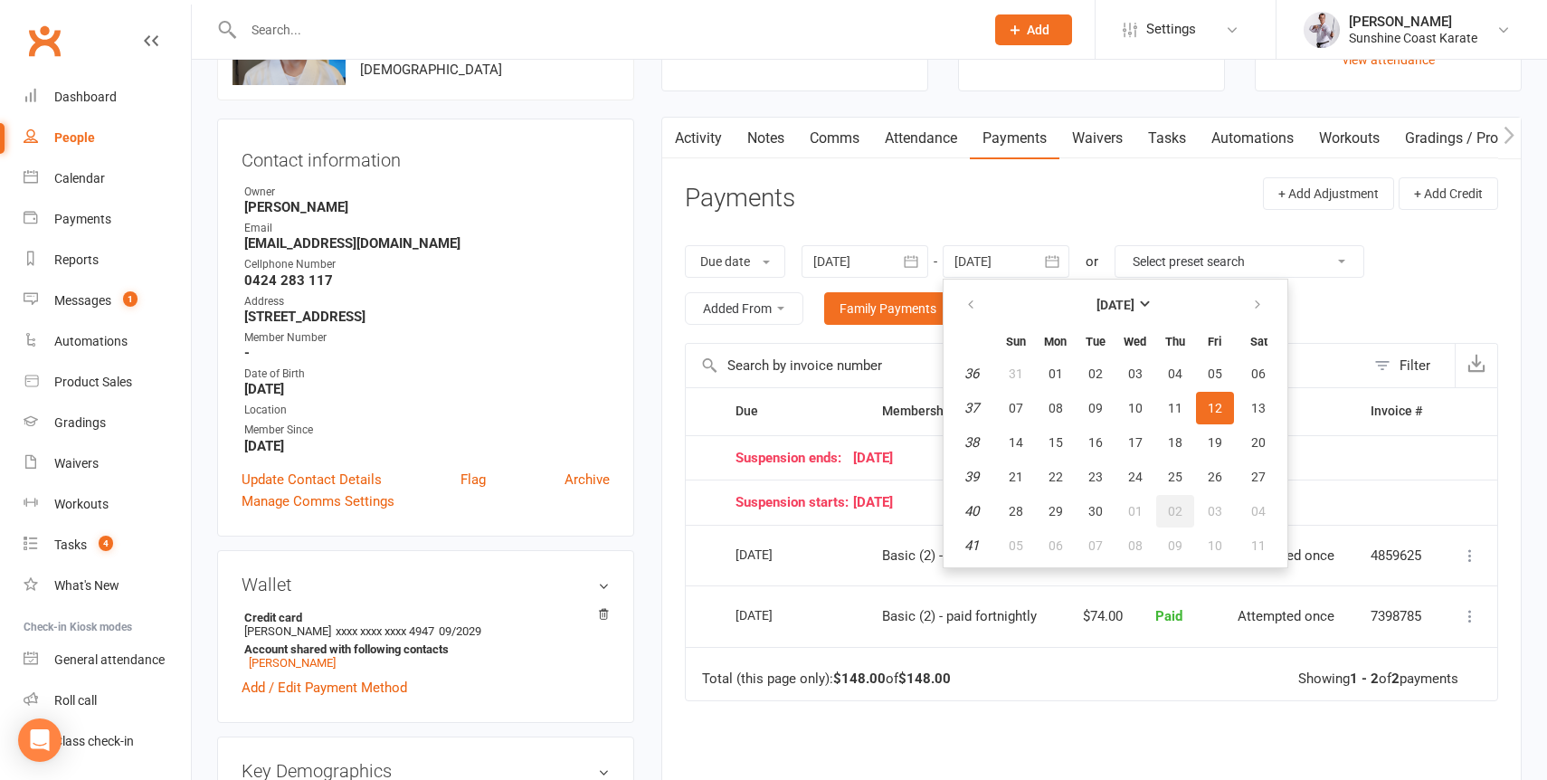
click at [1194, 511] on button "02" at bounding box center [1175, 511] width 38 height 33
type input "02 Oct 2025"
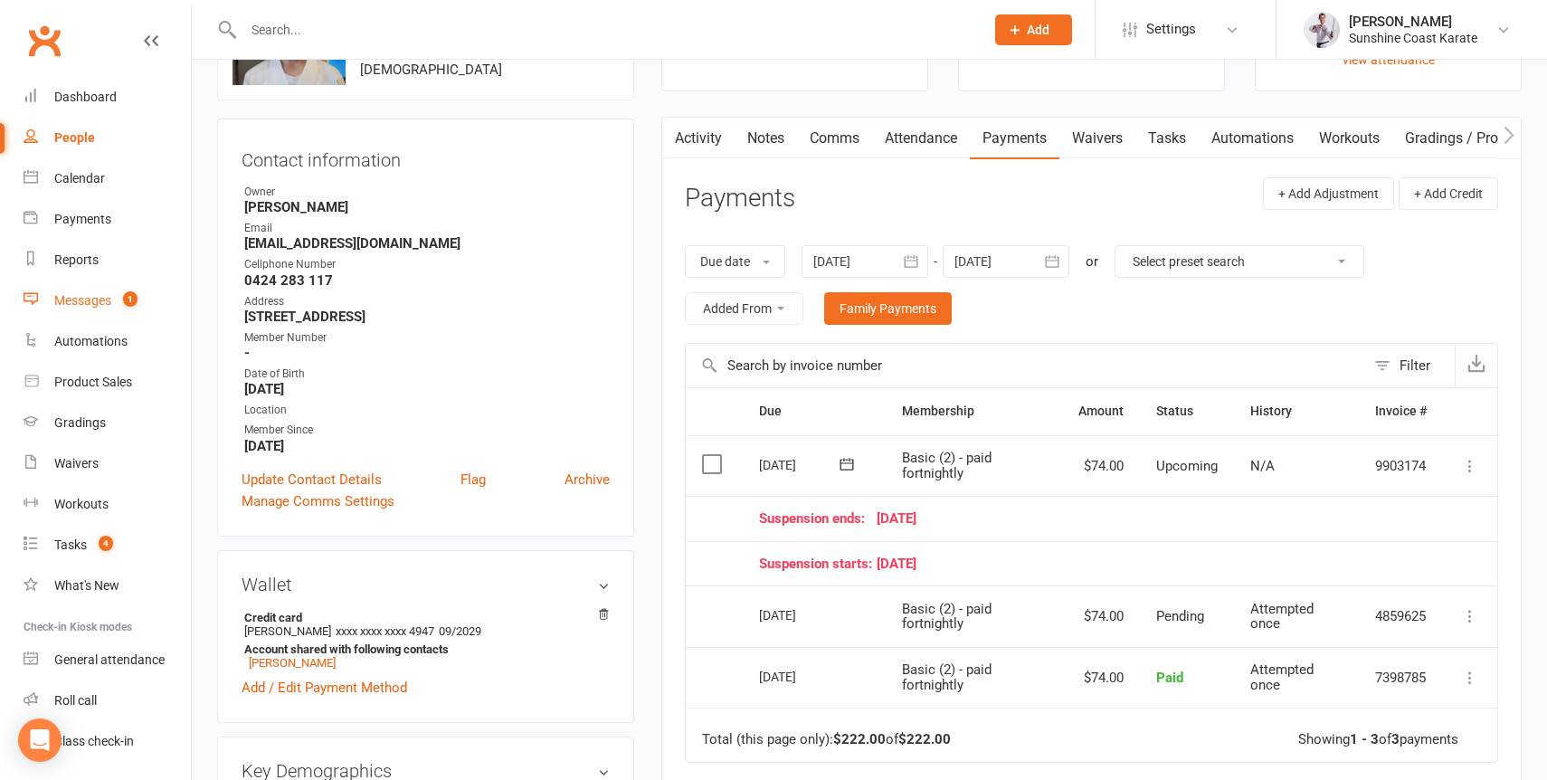
click at [73, 293] on div "Messages" at bounding box center [82, 300] width 57 height 14
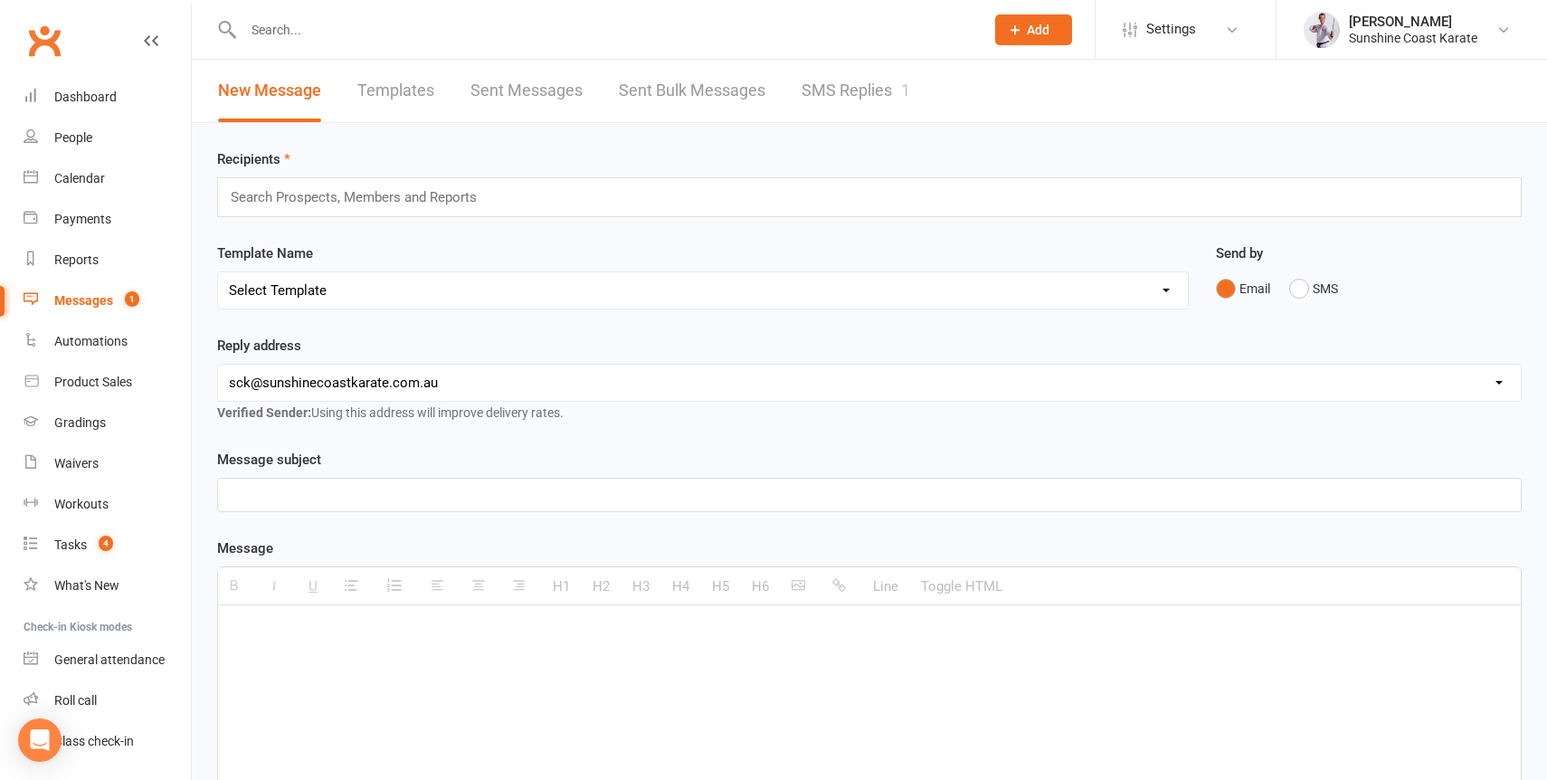
click at [830, 90] on link "SMS Replies 1" at bounding box center [855, 91] width 109 height 62
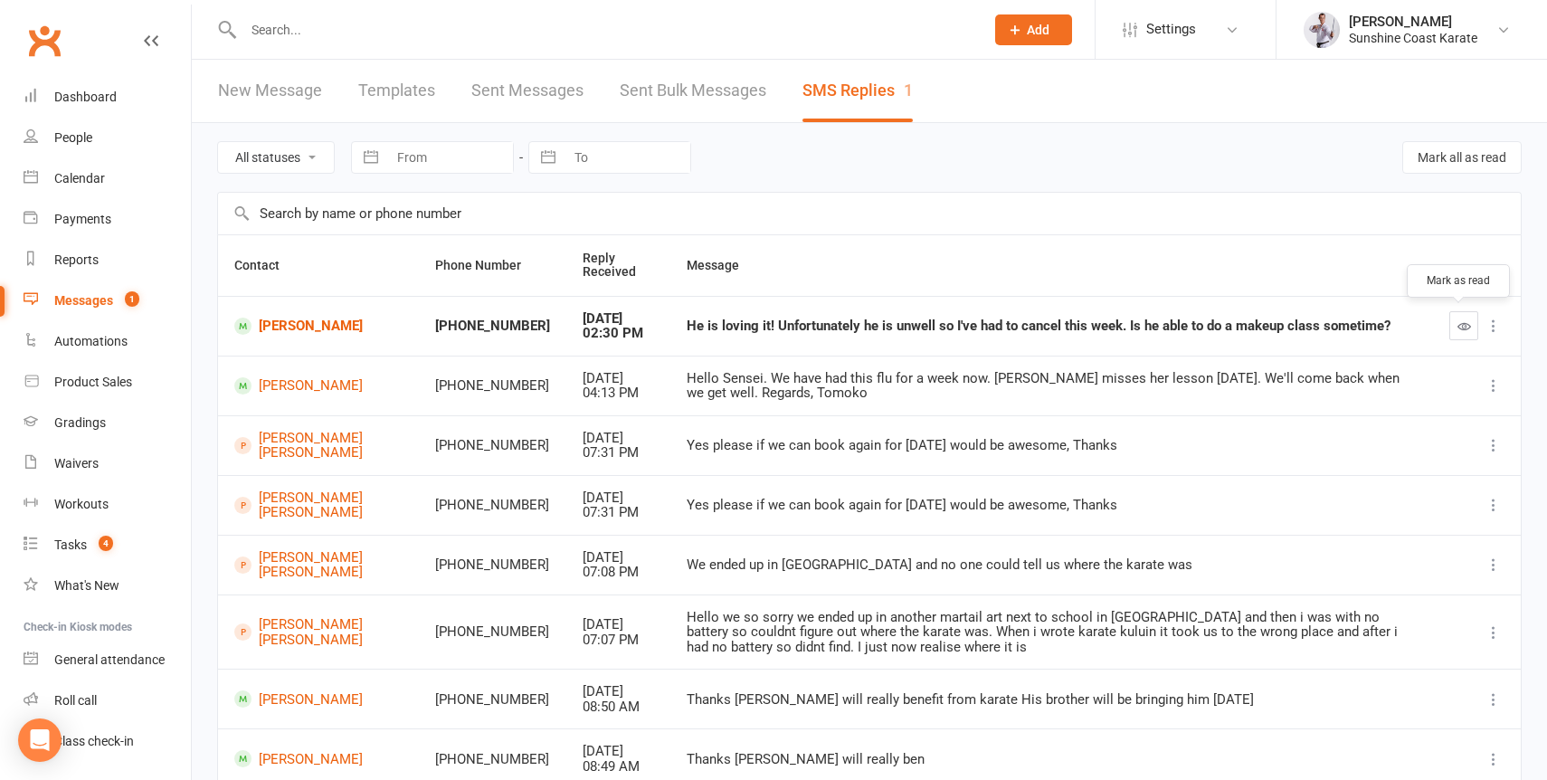
click at [1462, 321] on icon "button" at bounding box center [1464, 326] width 14 height 14
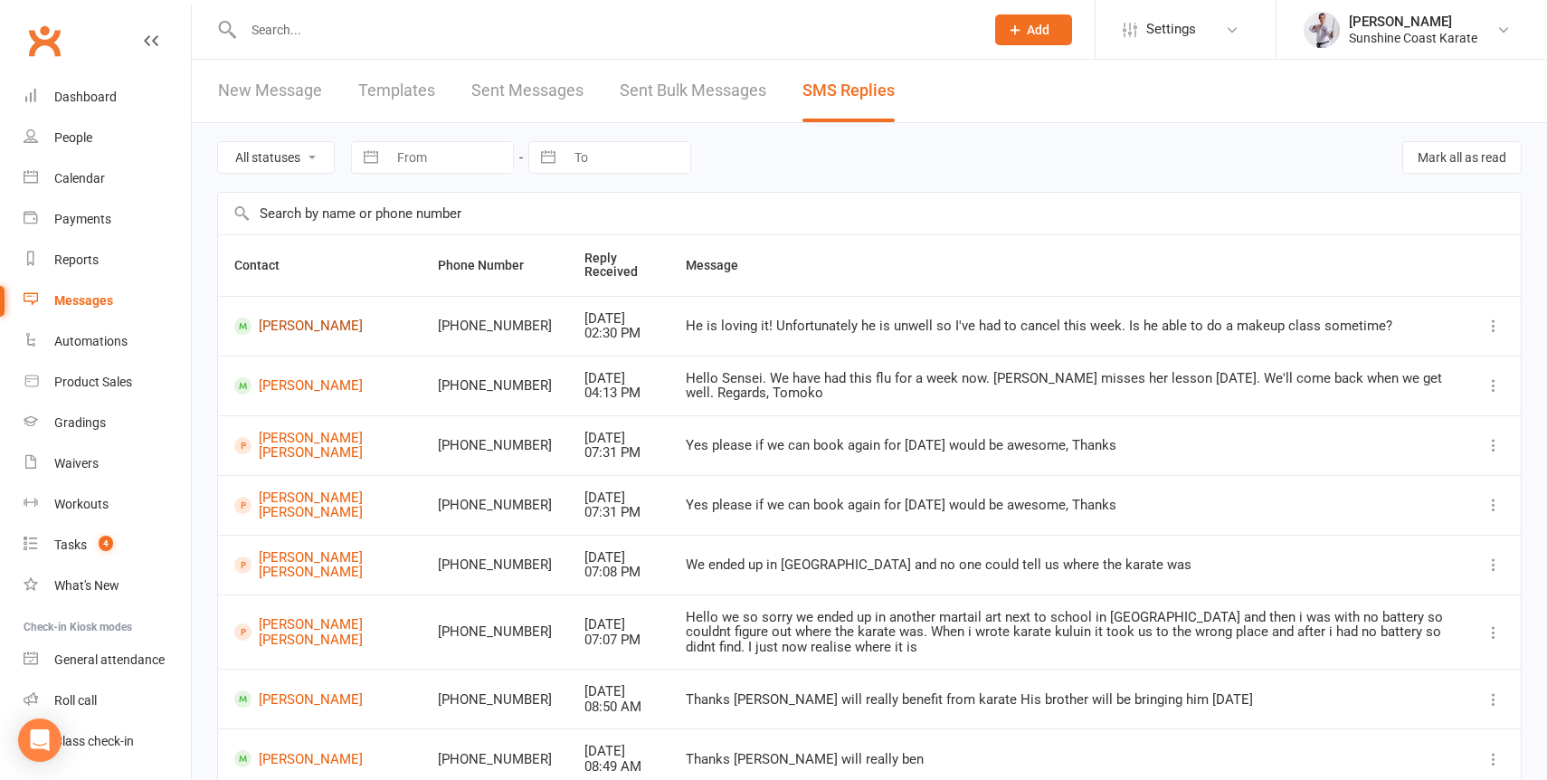
click at [301, 327] on link "Jake Bouris" at bounding box center [319, 325] width 171 height 17
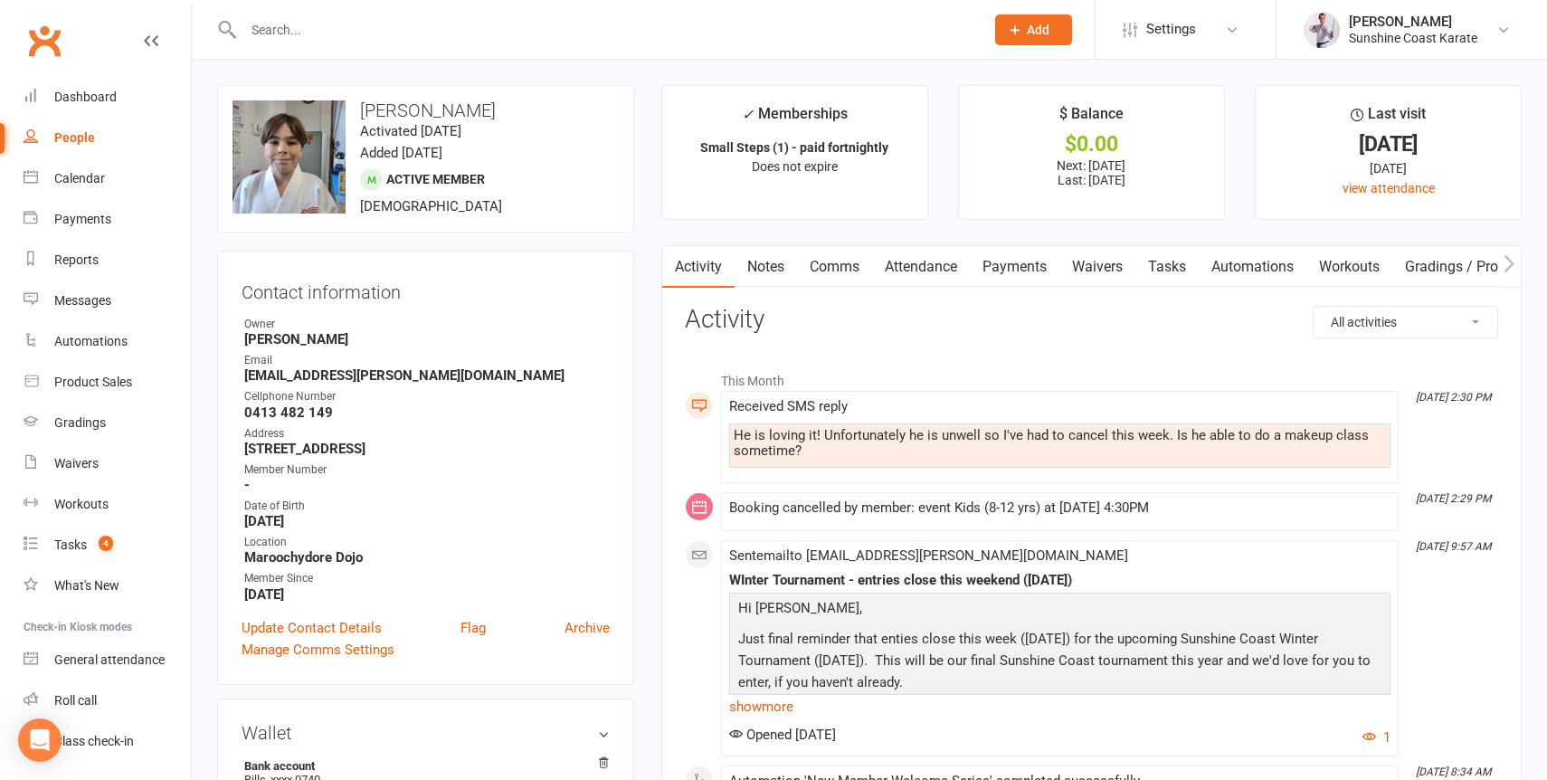
click at [850, 264] on link "Comms" at bounding box center [834, 267] width 75 height 42
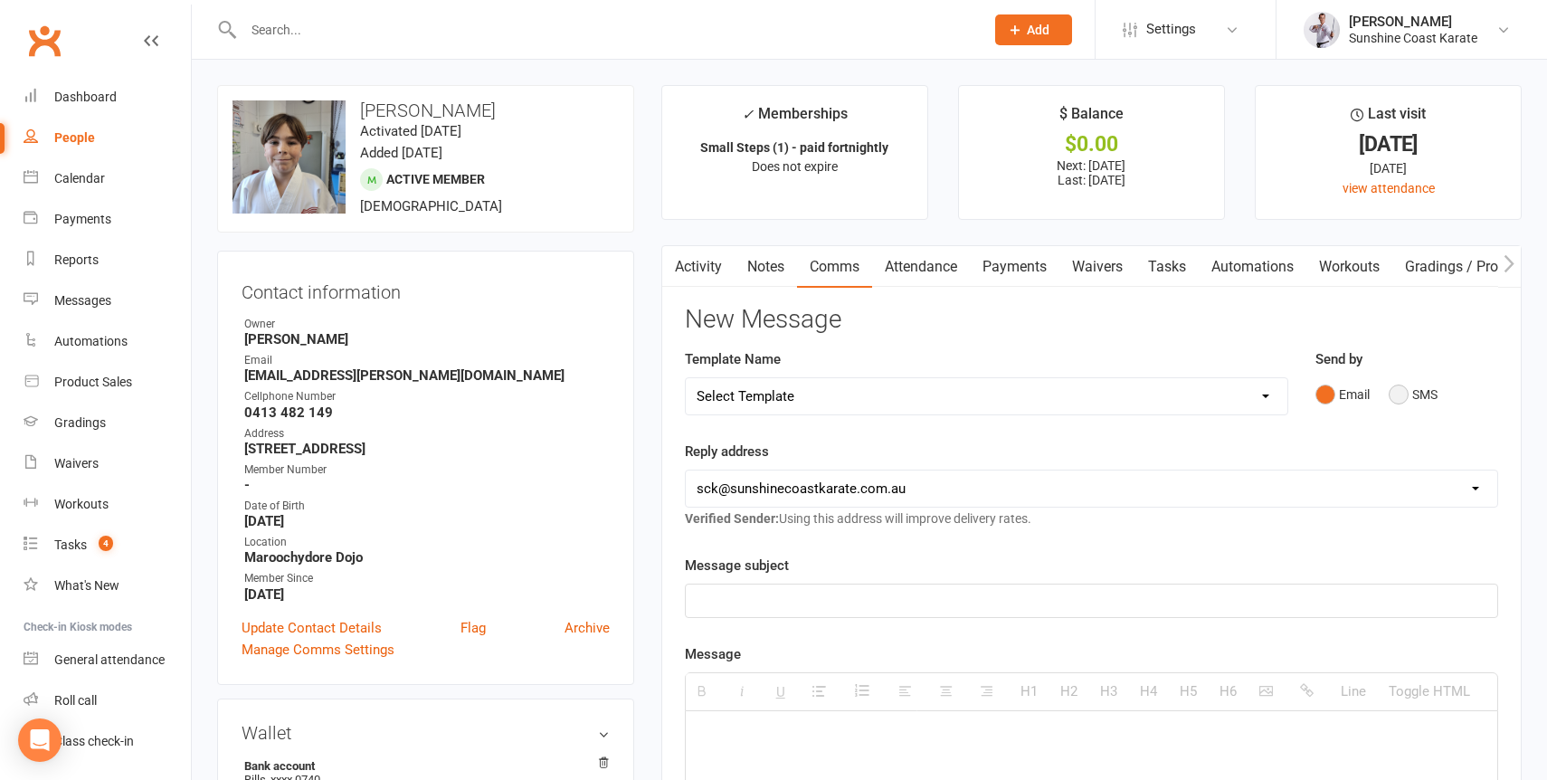
click at [1399, 390] on button "SMS" at bounding box center [1412, 394] width 49 height 34
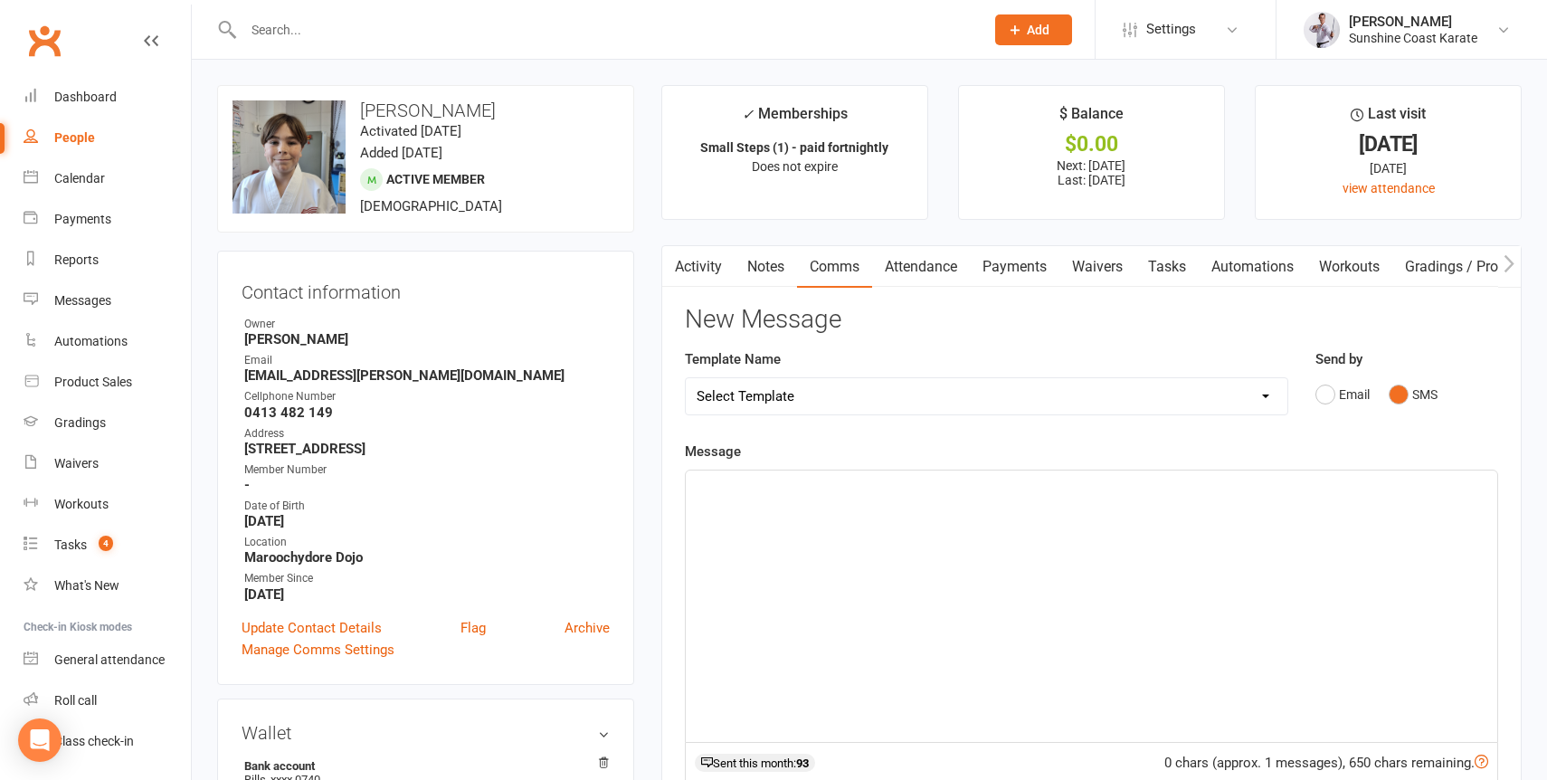
click at [988, 557] on div at bounding box center [1091, 605] width 811 height 271
click at [696, 490] on div "Sorry to hear that Jake has been unwell this week." at bounding box center [1091, 605] width 811 height 271
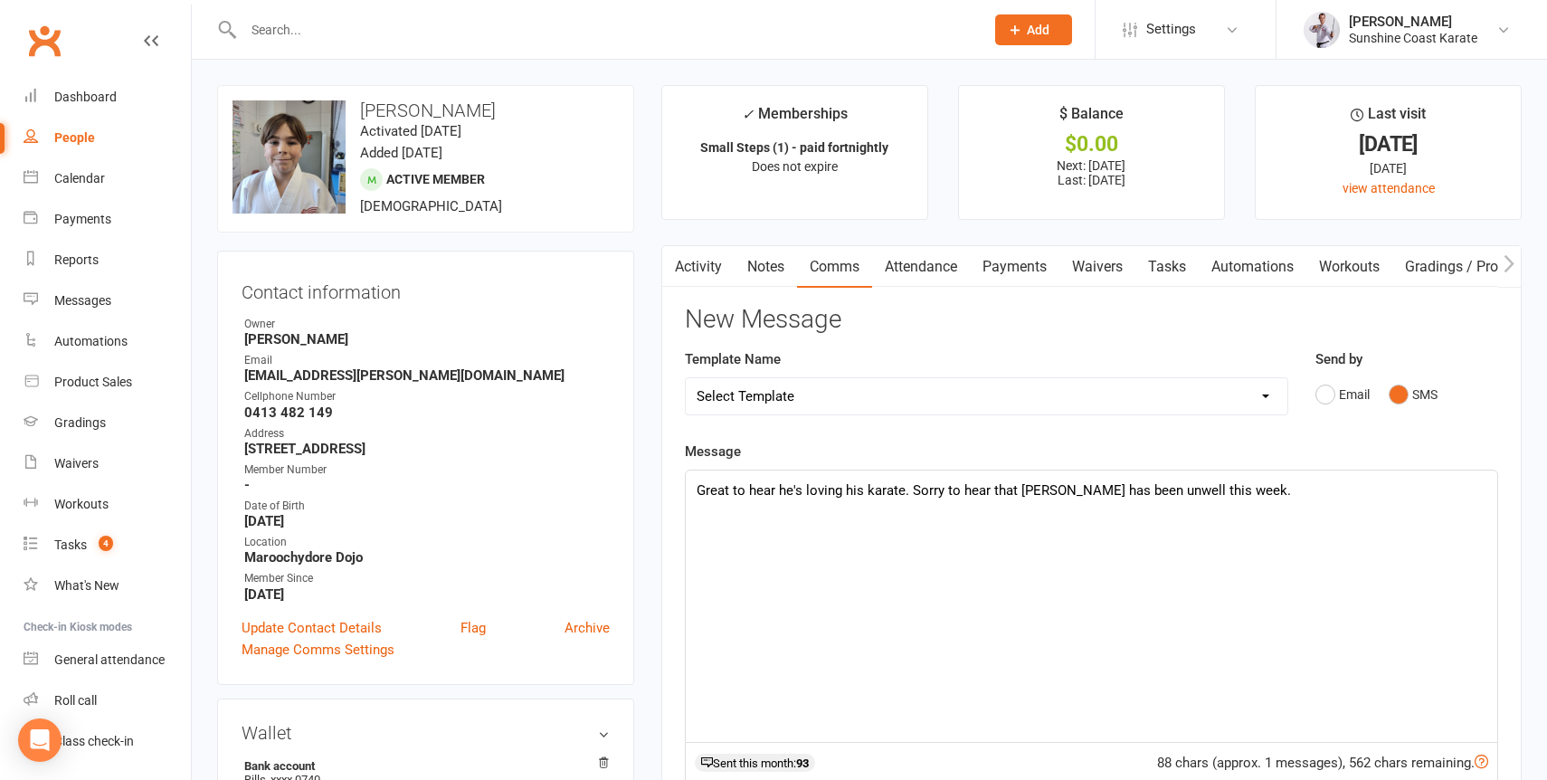
click at [705, 482] on p "Great to hear he's loving his karate. Sorry to hear that Jake has been unwell t…" at bounding box center [1091, 490] width 790 height 22
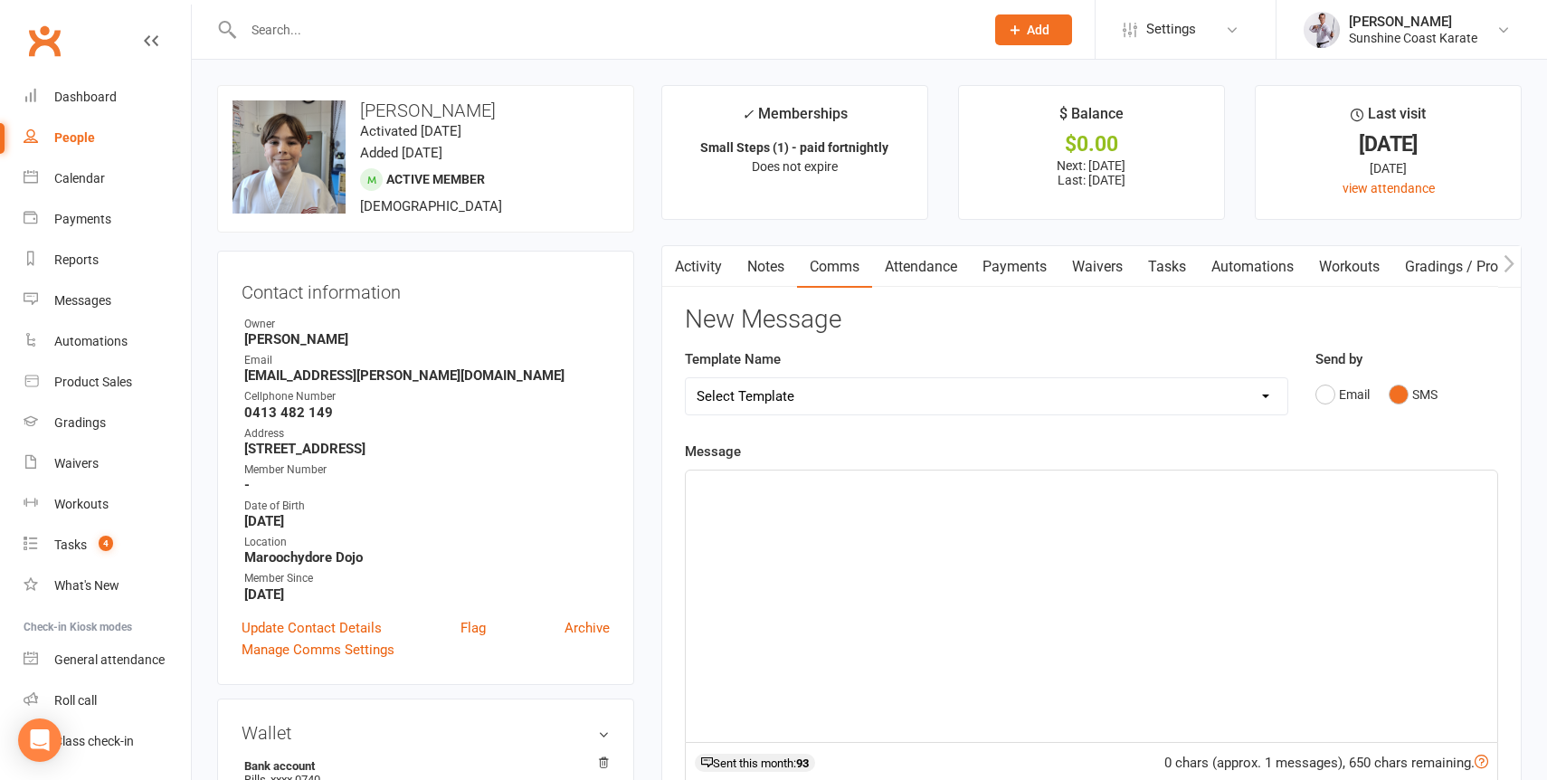
click at [692, 268] on link "Activity" at bounding box center [698, 267] width 72 height 42
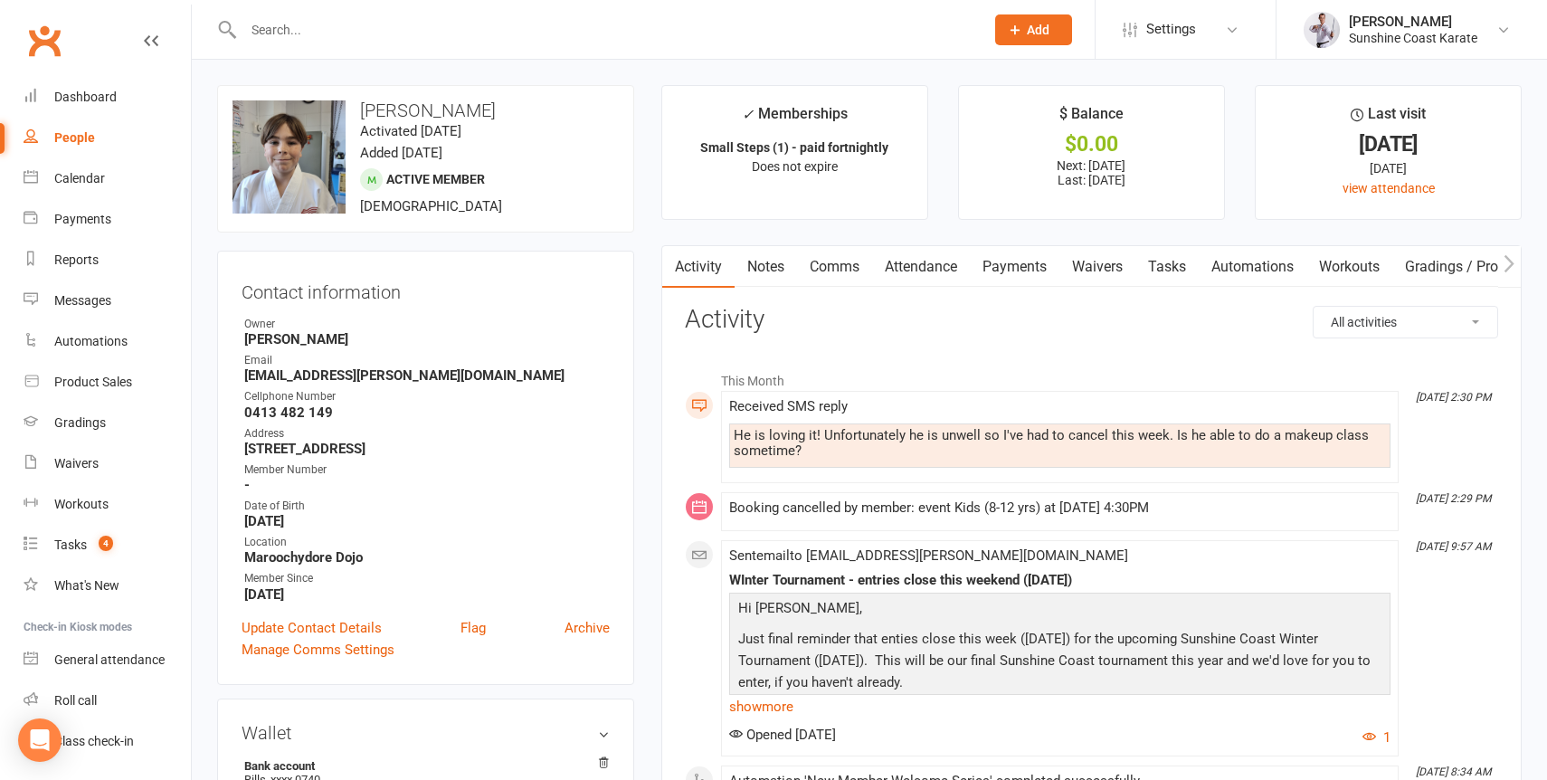
click at [923, 265] on link "Attendance" at bounding box center [921, 267] width 98 height 42
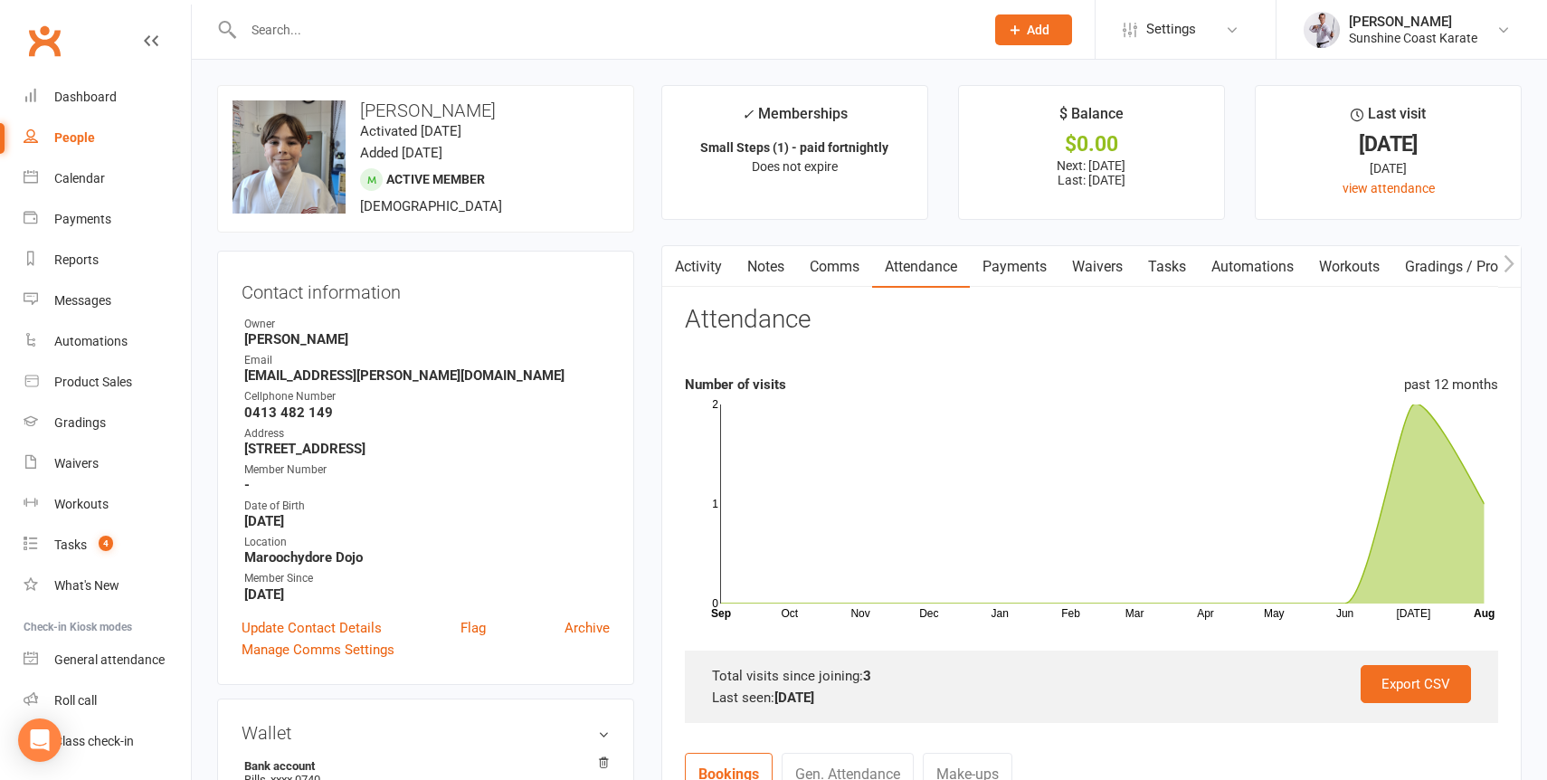
click at [822, 259] on link "Comms" at bounding box center [834, 267] width 75 height 42
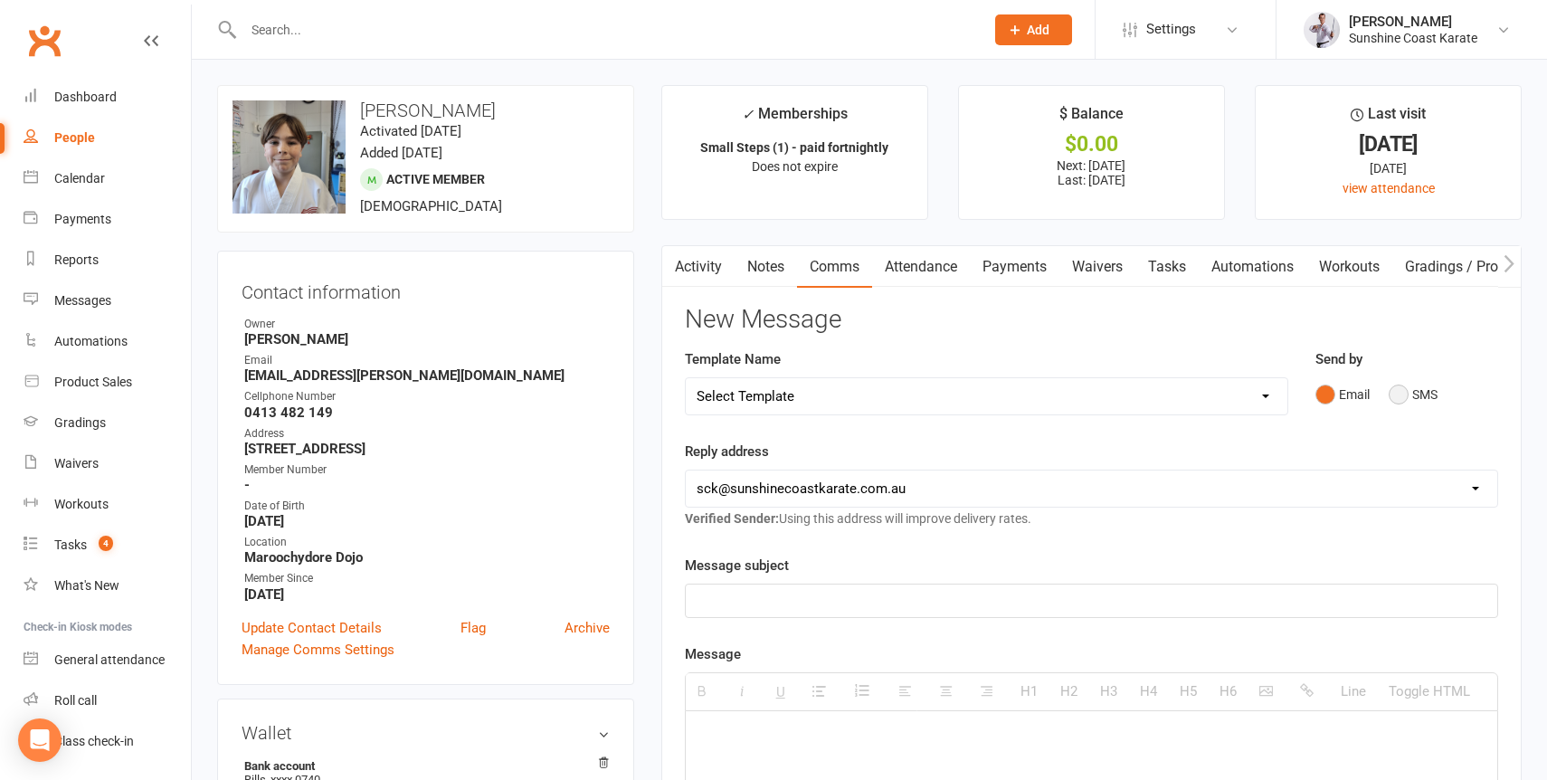
click at [1401, 397] on button "SMS" at bounding box center [1412, 394] width 49 height 34
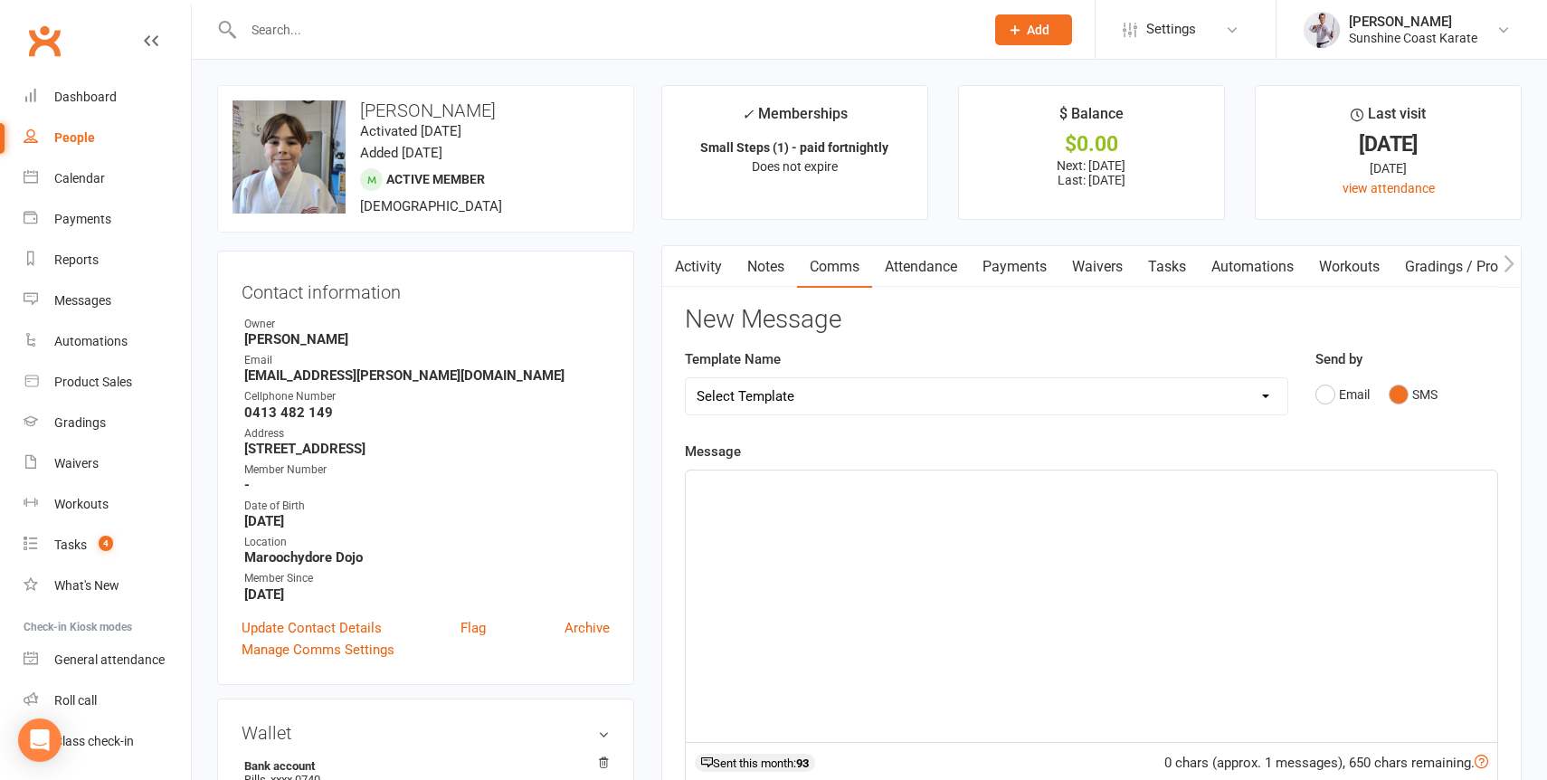
click at [885, 557] on div at bounding box center [1091, 605] width 811 height 271
paste div
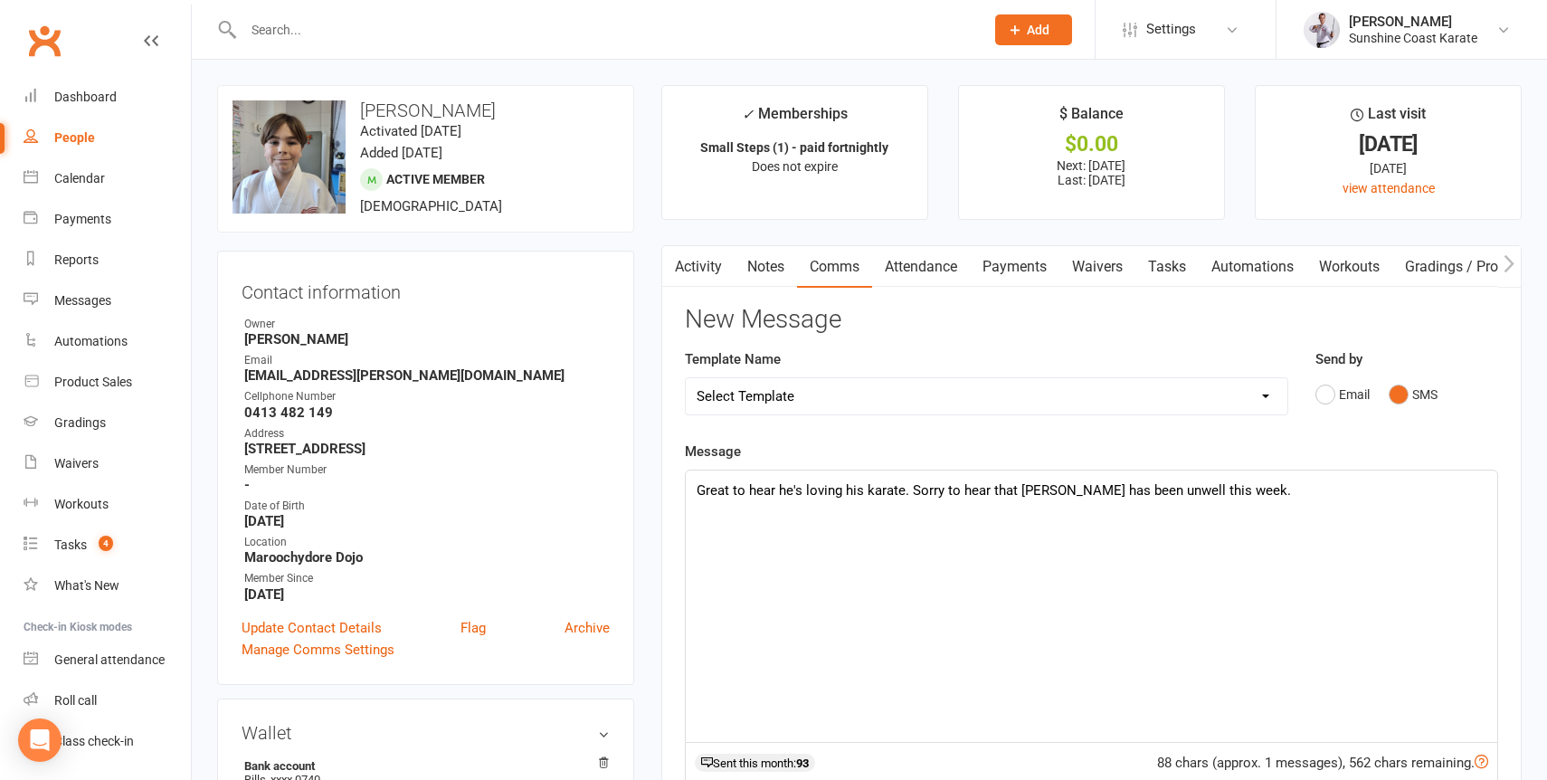
click at [917, 488] on p "Great to hear he's loving his karate. Sorry to hear that Jake has been unwell t…" at bounding box center [1091, 490] width 790 height 22
click at [1261, 496] on p "Great to hear he's loving his karate, but sorry to hear that Jake has been unwe…" at bounding box center [1091, 490] width 790 height 22
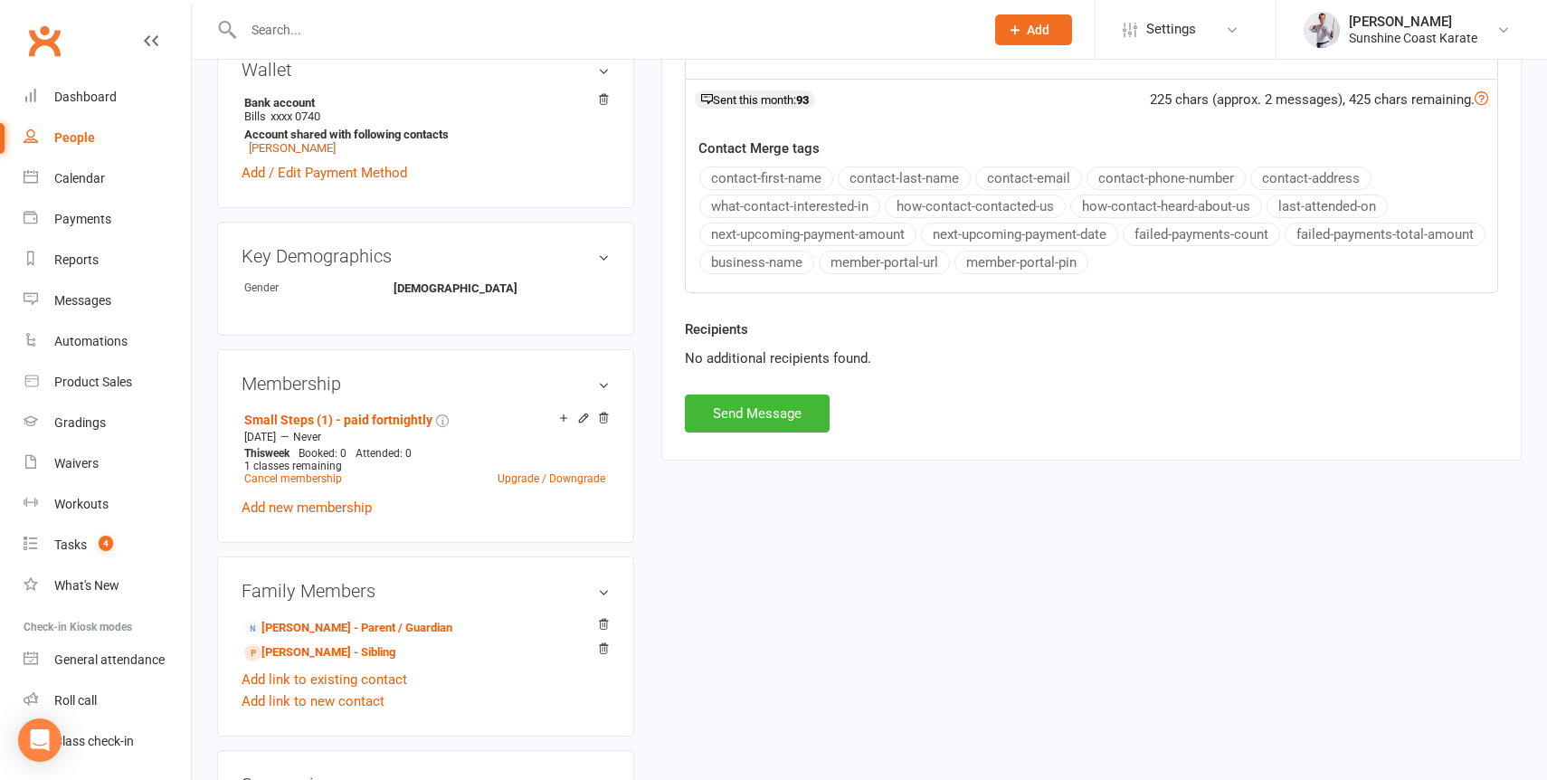
scroll to position [684, 0]
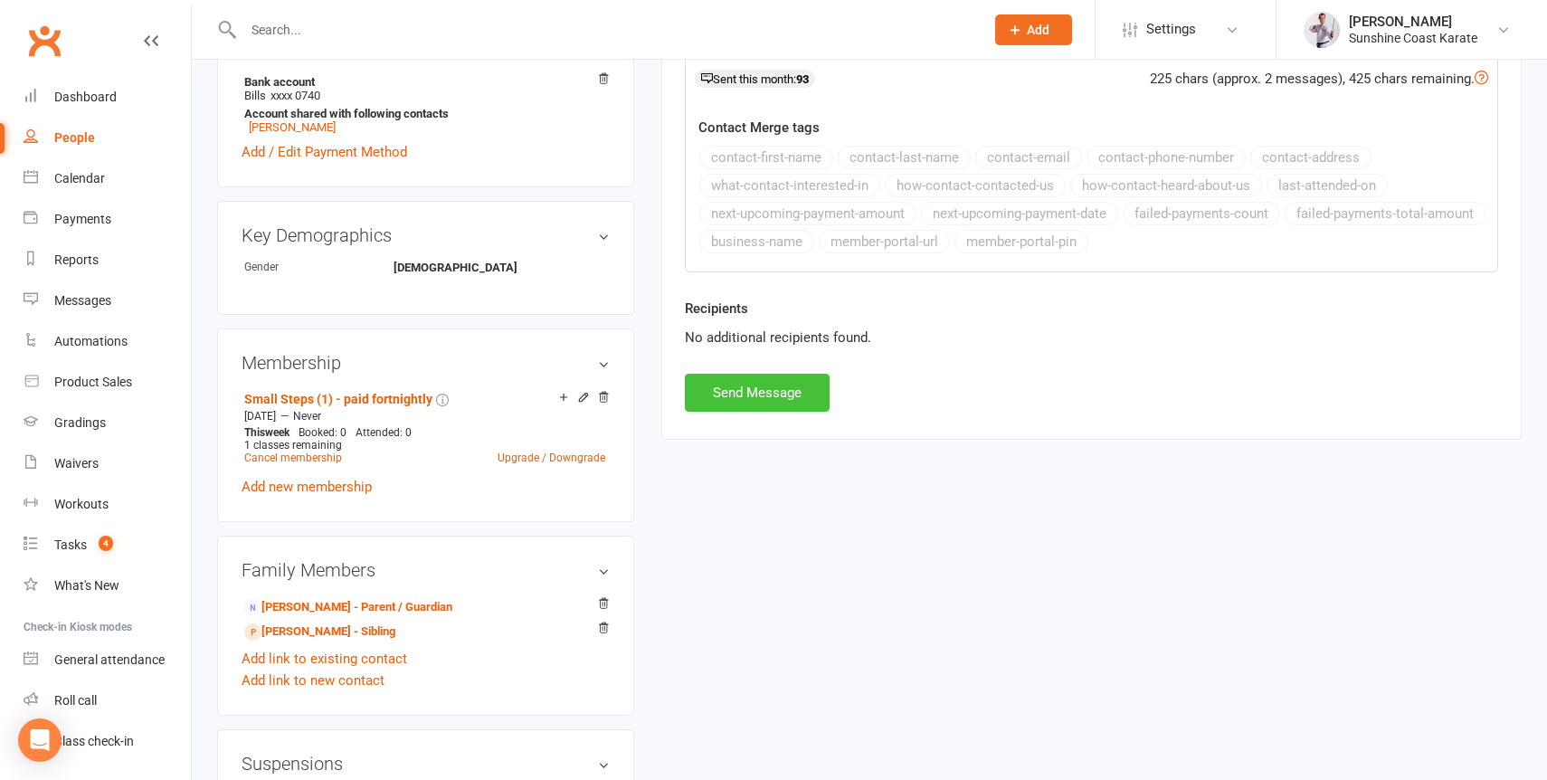
click at [733, 383] on button "Send Message" at bounding box center [757, 393] width 145 height 38
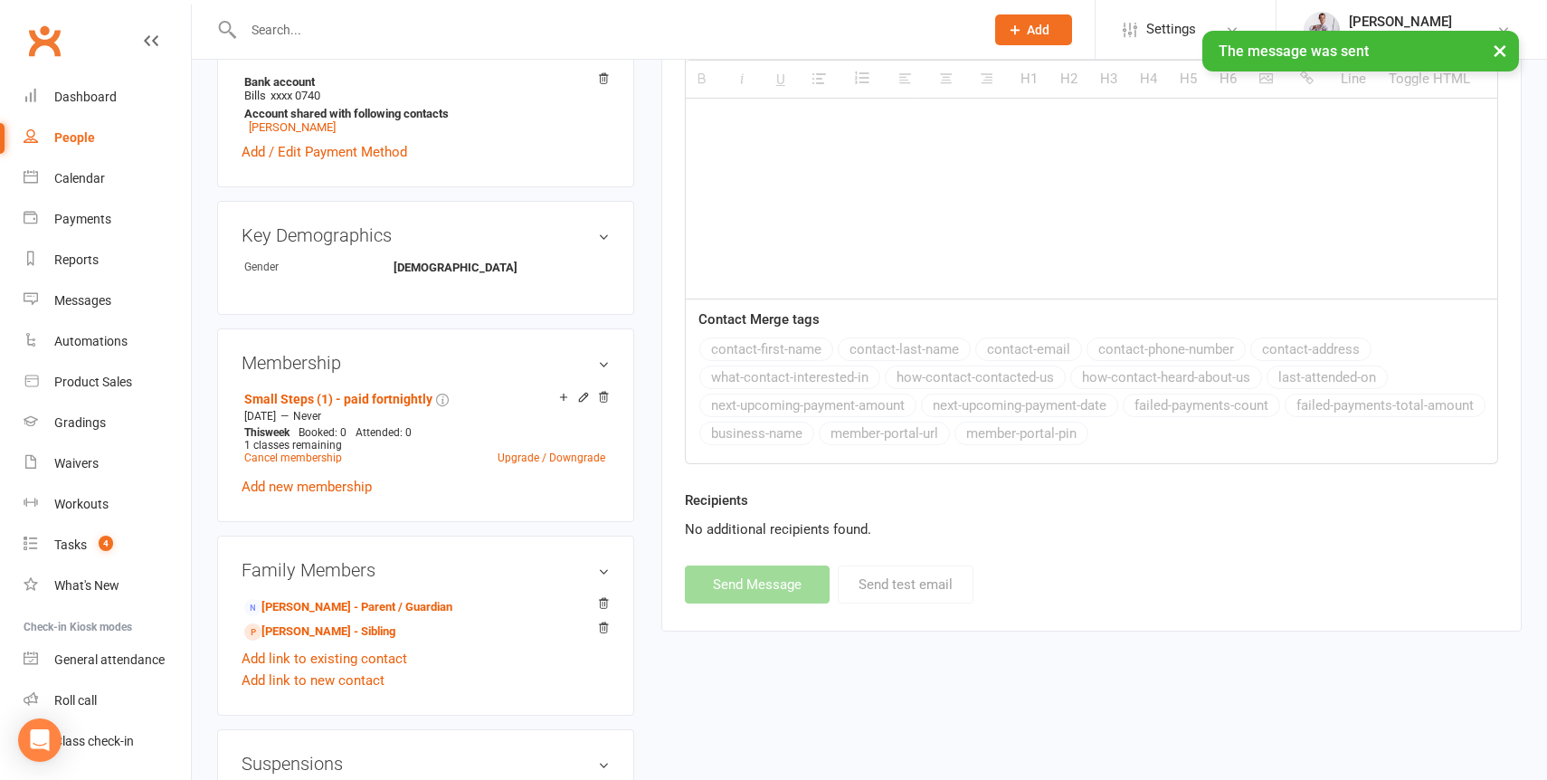
click at [1503, 46] on button "×" at bounding box center [1499, 50] width 33 height 39
